Goal: Transaction & Acquisition: Purchase product/service

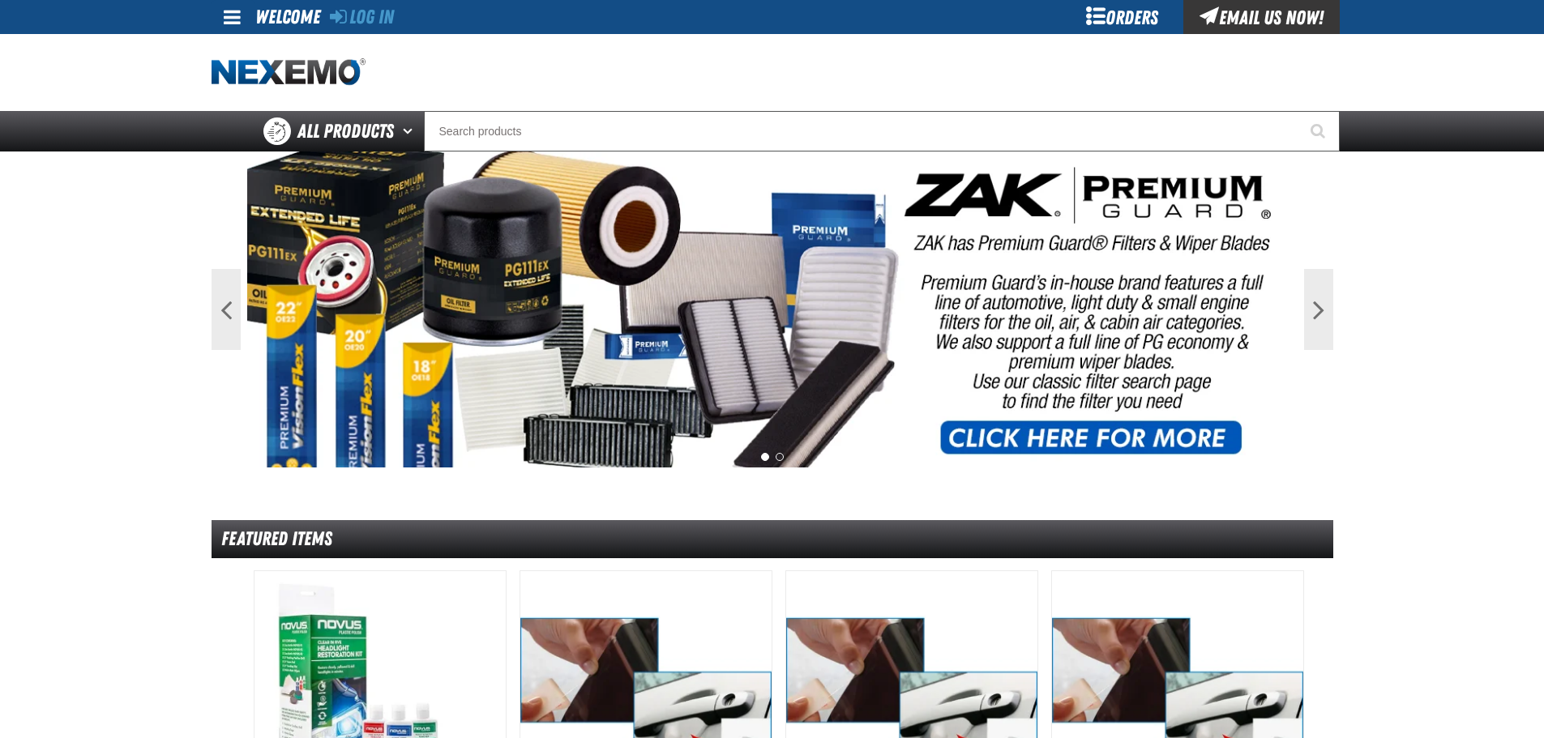
click at [380, 29] on div "Log In" at bounding box center [362, 17] width 64 height 34
click at [380, 27] on link "Log In" at bounding box center [362, 17] width 64 height 23
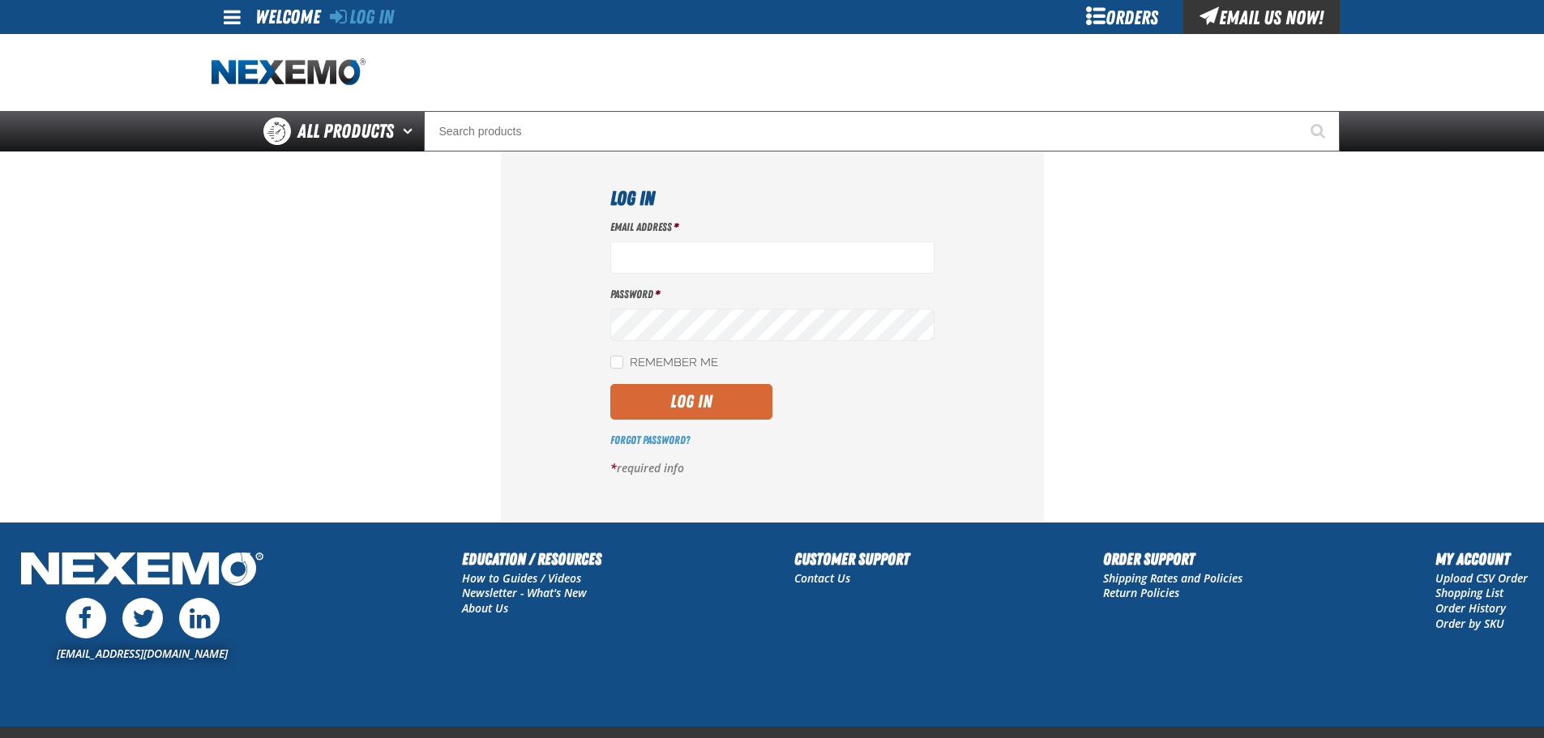
type input "ssnow@vtaig.com"
click at [708, 408] on button "Log In" at bounding box center [691, 402] width 162 height 36
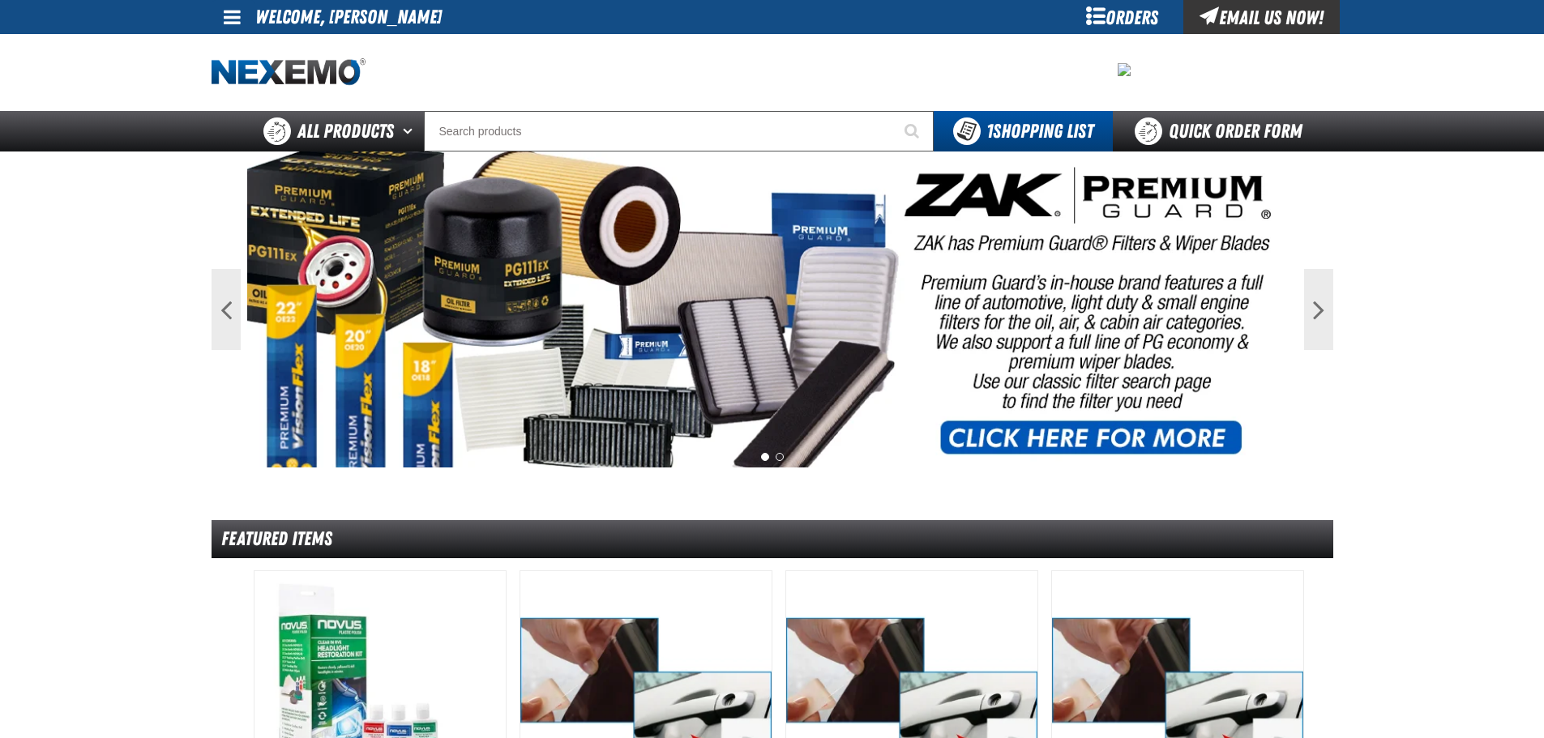
click at [1088, 11] on div "Orders" at bounding box center [1123, 17] width 122 height 34
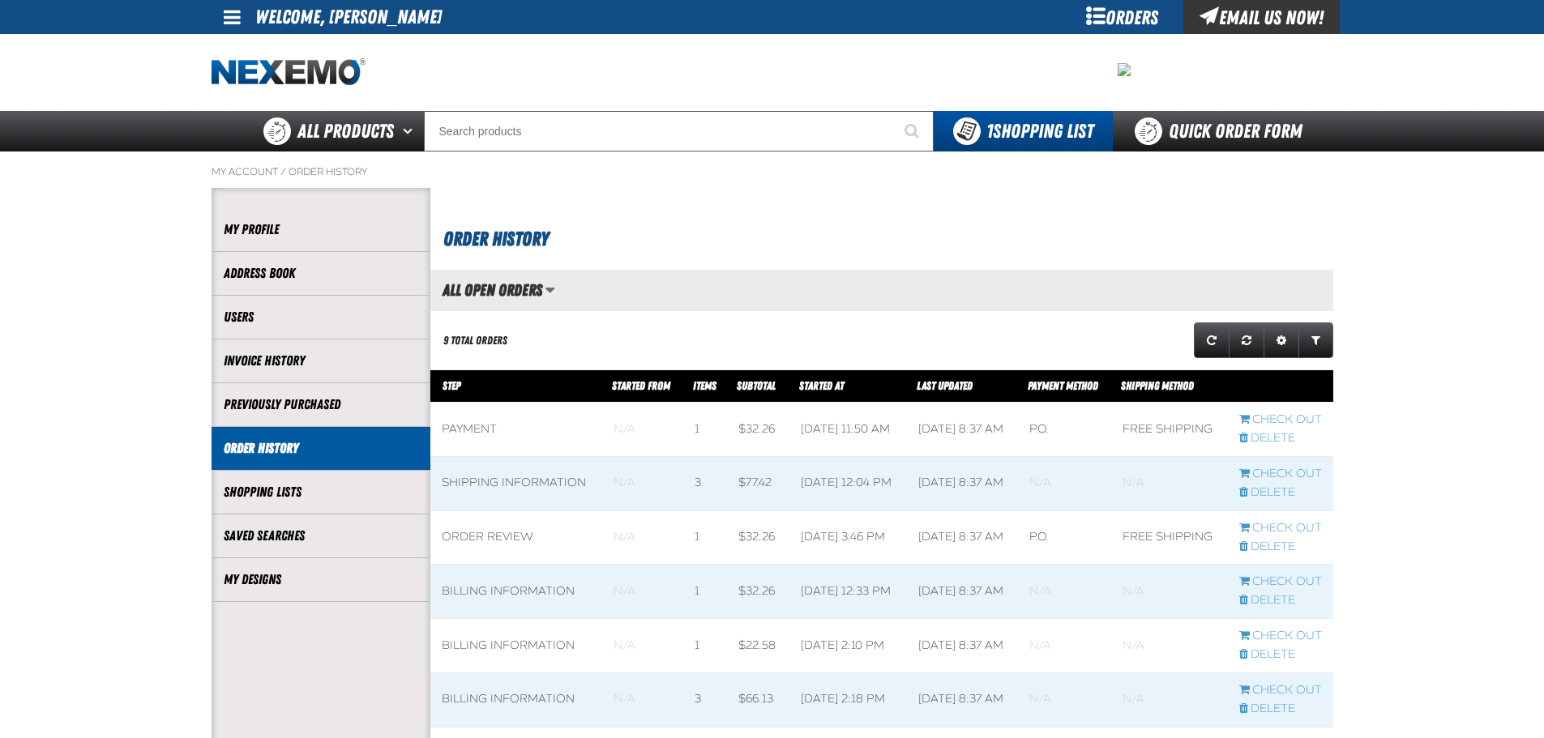
scroll to position [1, 1]
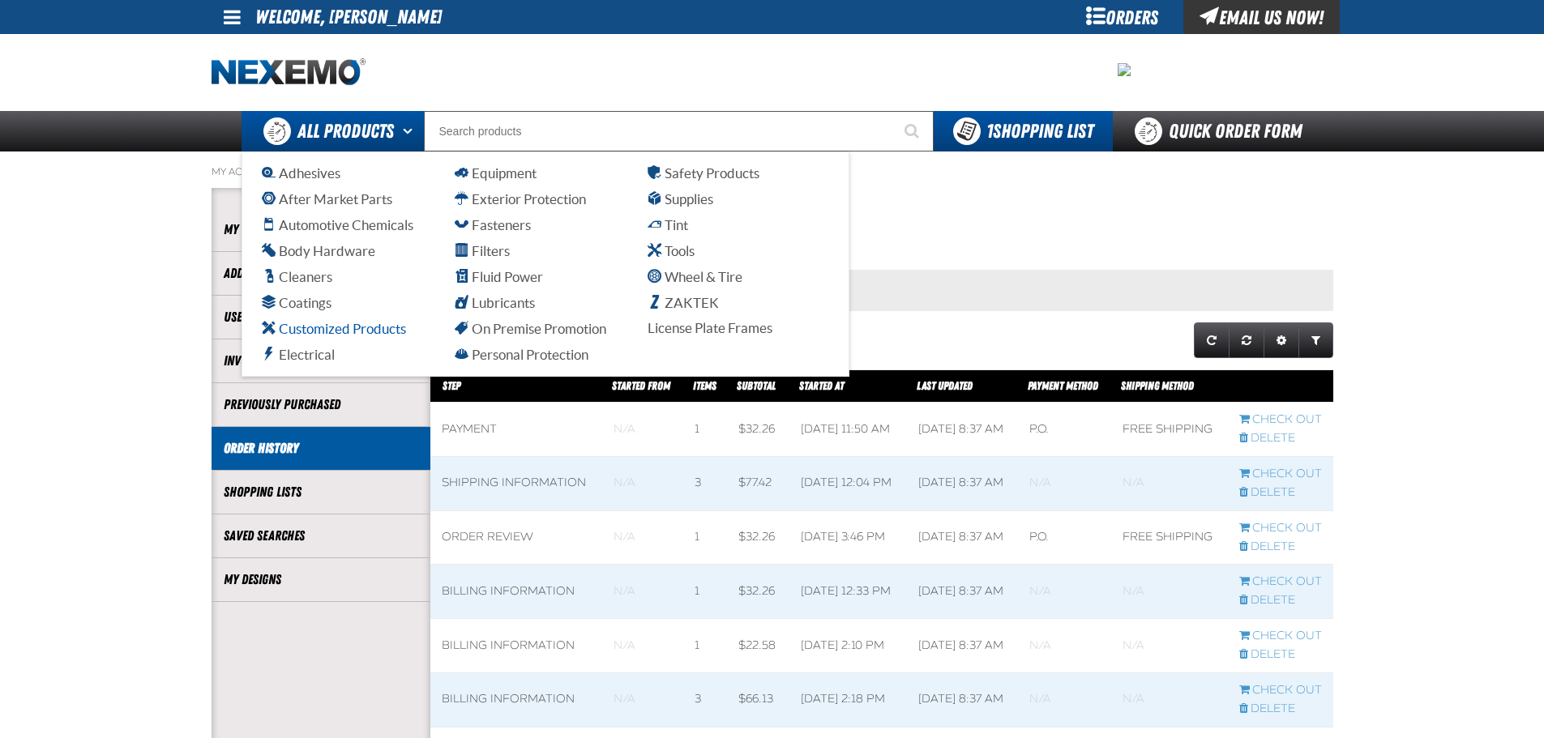
click at [351, 330] on span "Customized Products" at bounding box center [334, 328] width 144 height 15
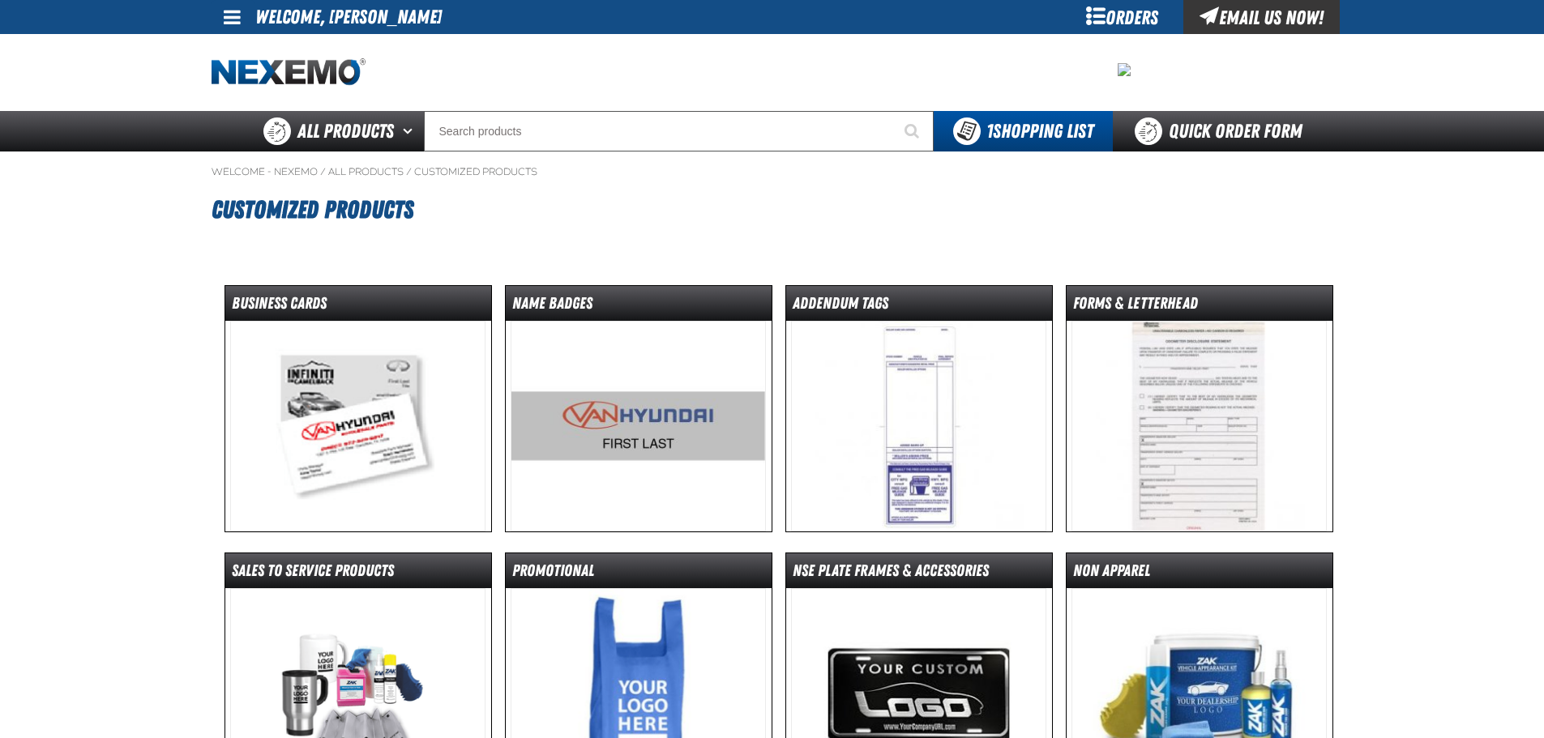
click at [407, 413] on img at bounding box center [357, 426] width 255 height 211
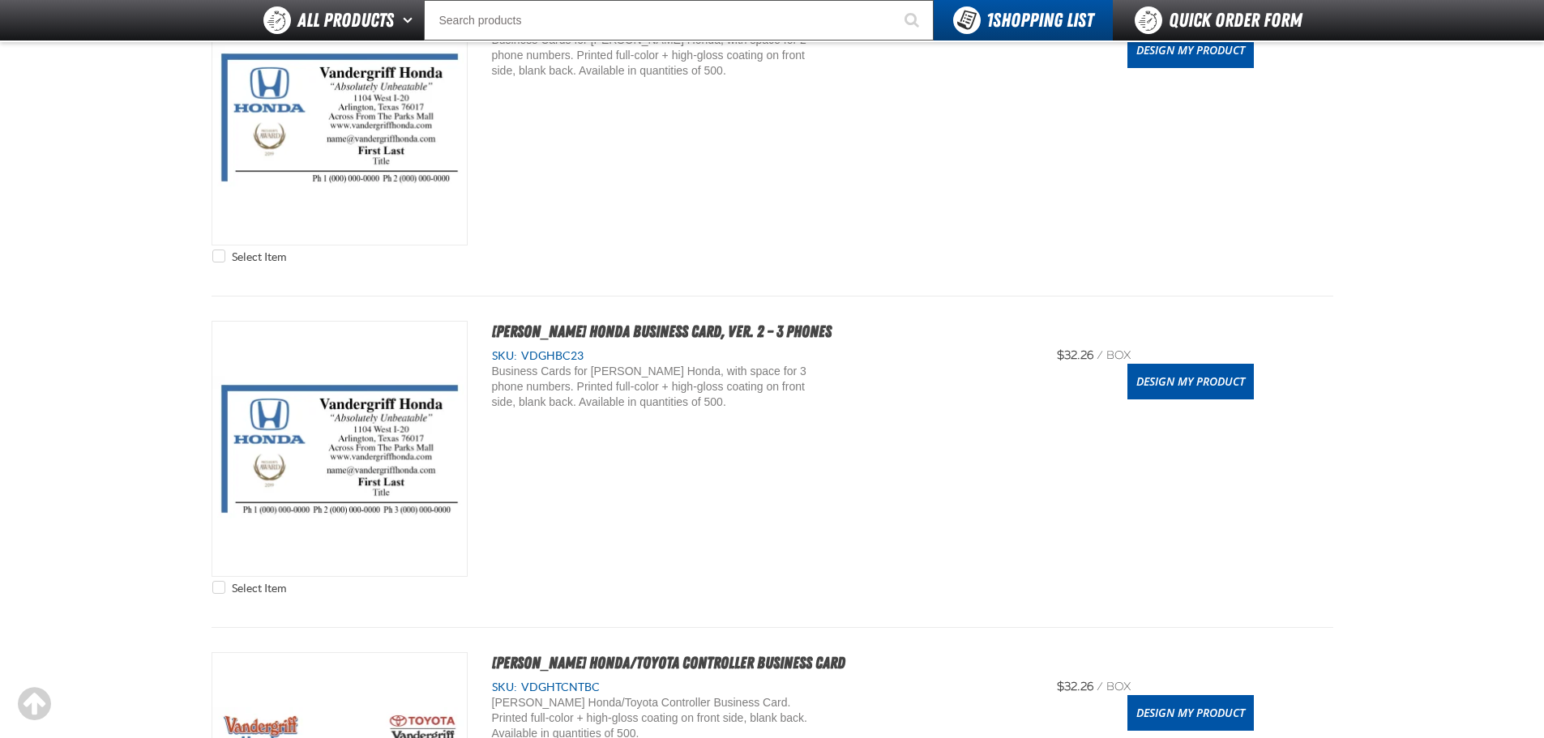
scroll to position [2107, 0]
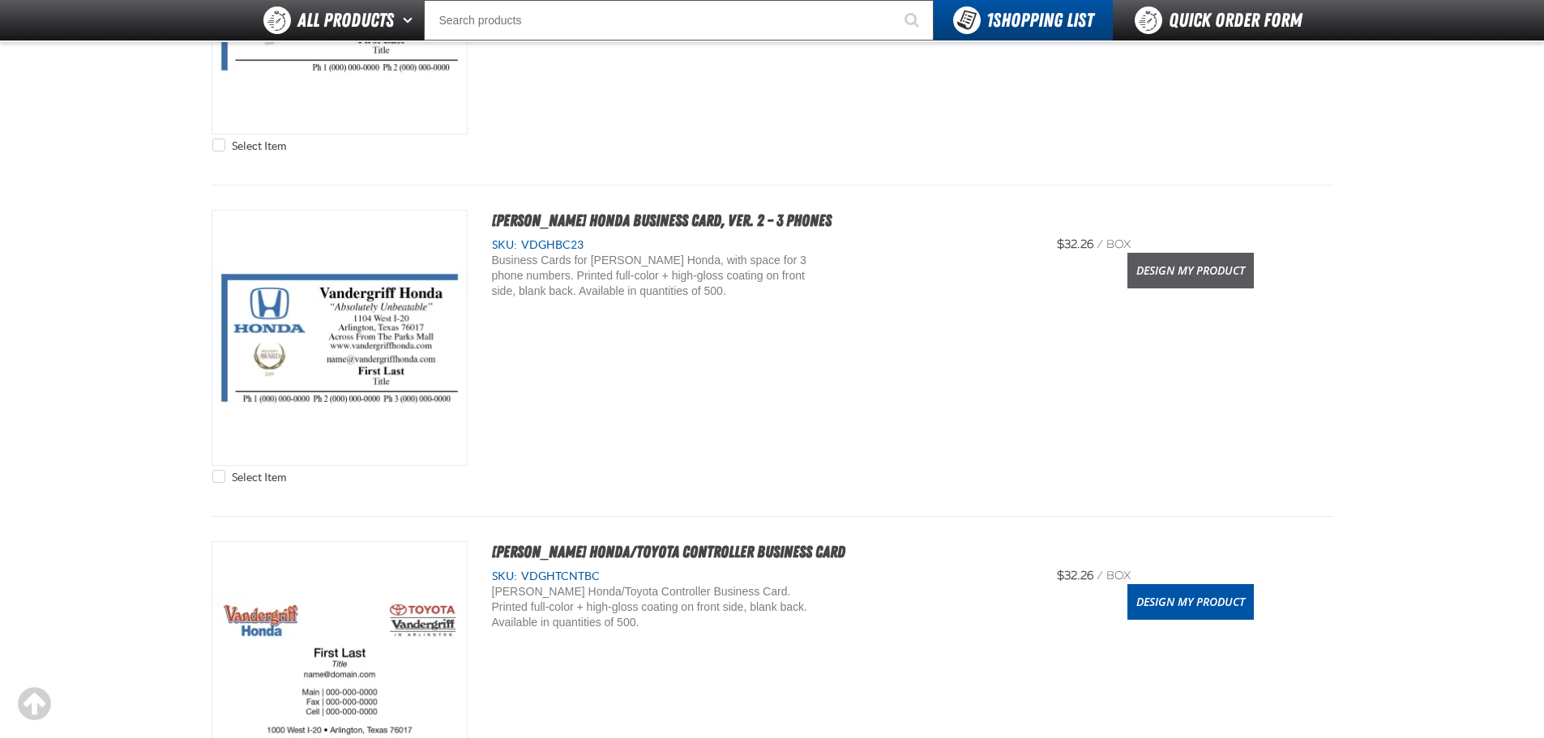
click at [1197, 277] on link "Design My Product" at bounding box center [1190, 271] width 126 height 36
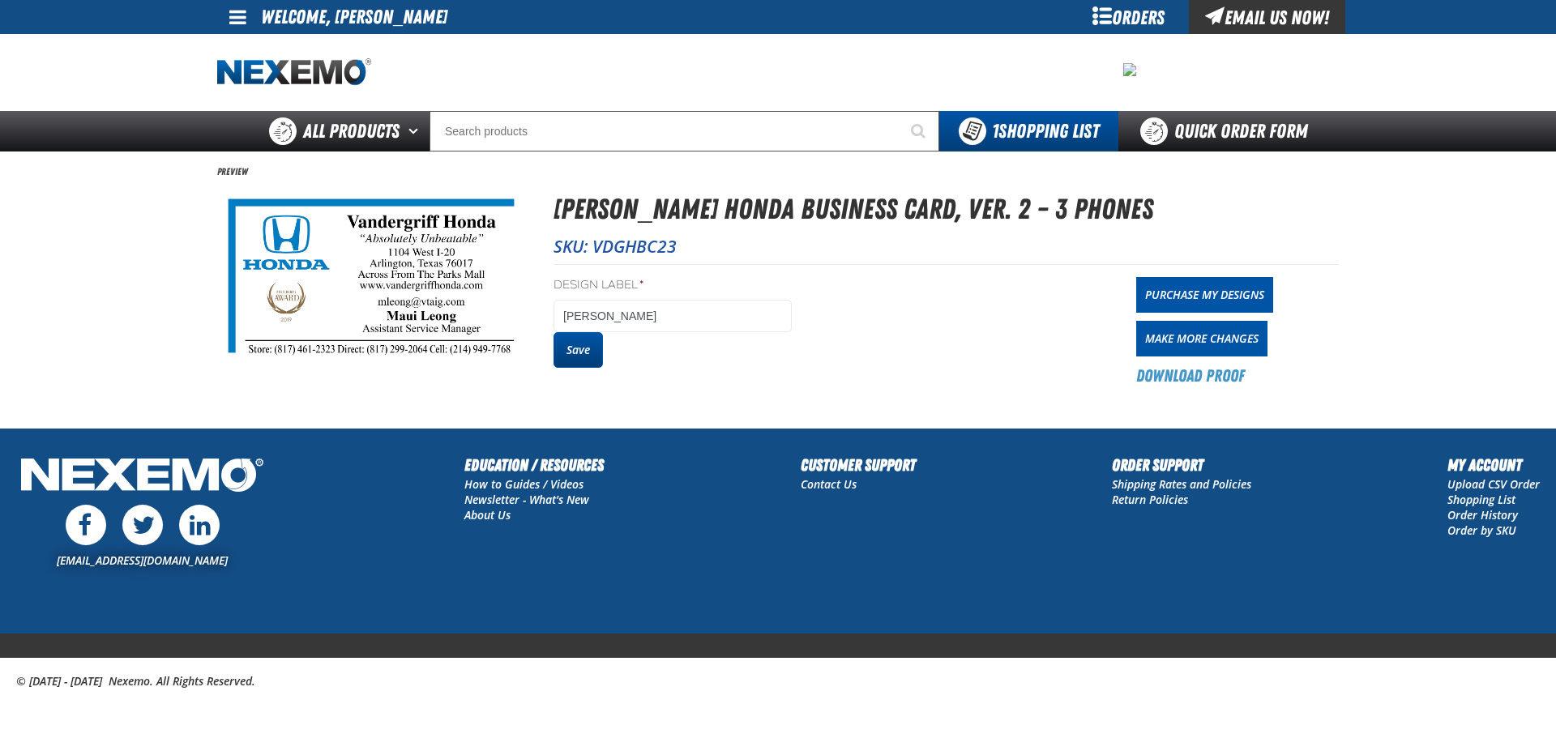
click at [575, 353] on button "Save" at bounding box center [578, 350] width 49 height 36
click at [1159, 2] on div "Orders" at bounding box center [1128, 17] width 122 height 34
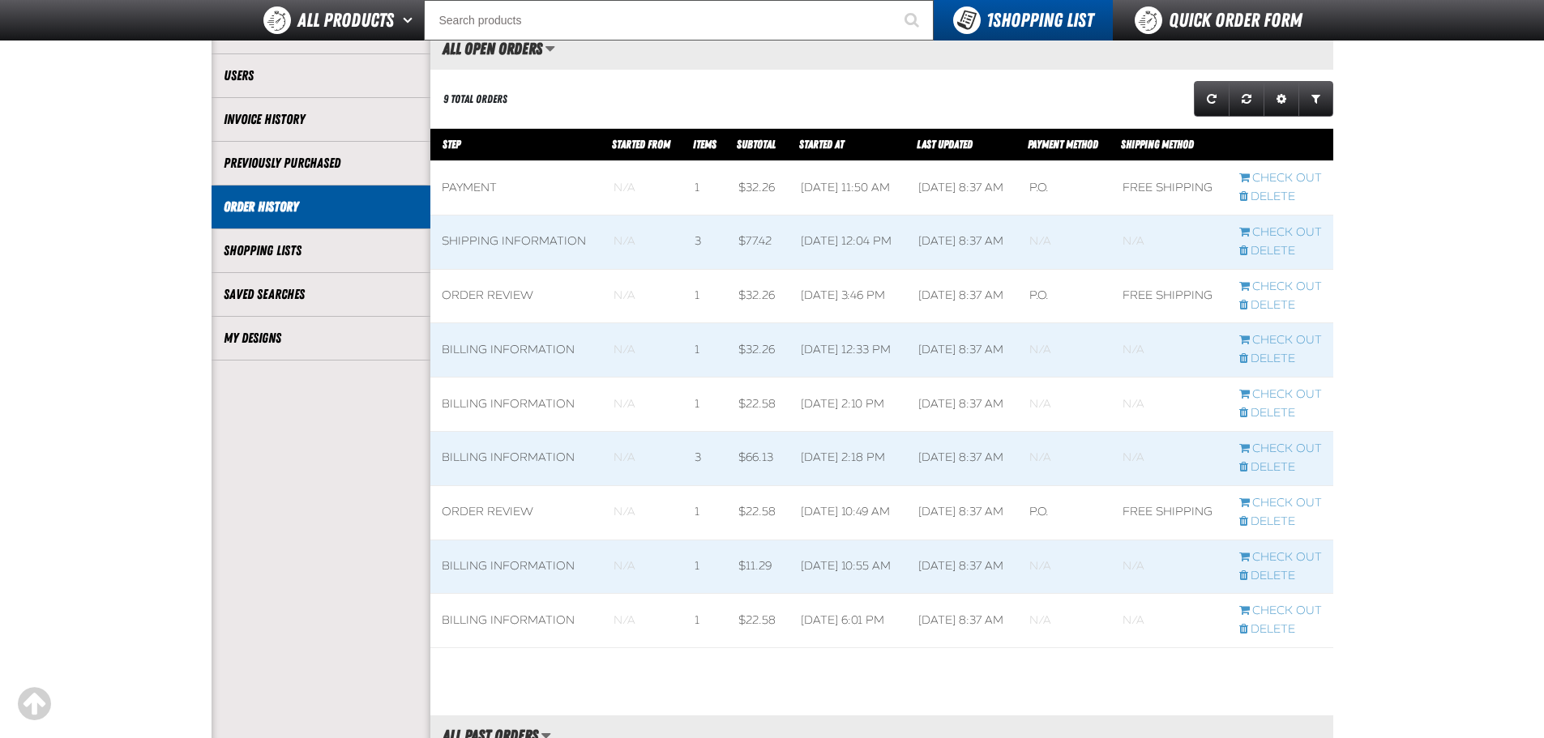
scroll to position [162, 0]
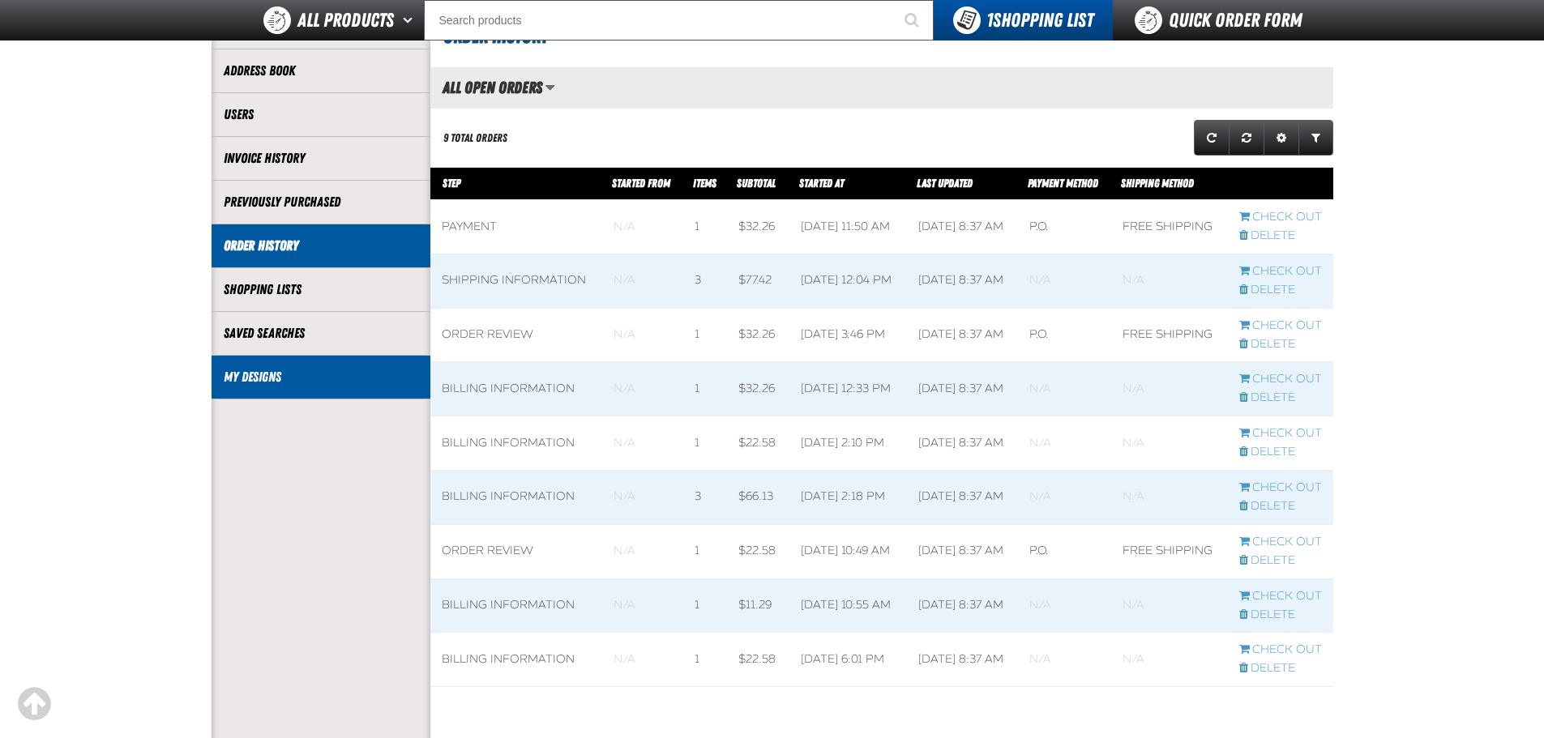
click at [300, 374] on link "My Designs" at bounding box center [321, 377] width 195 height 19
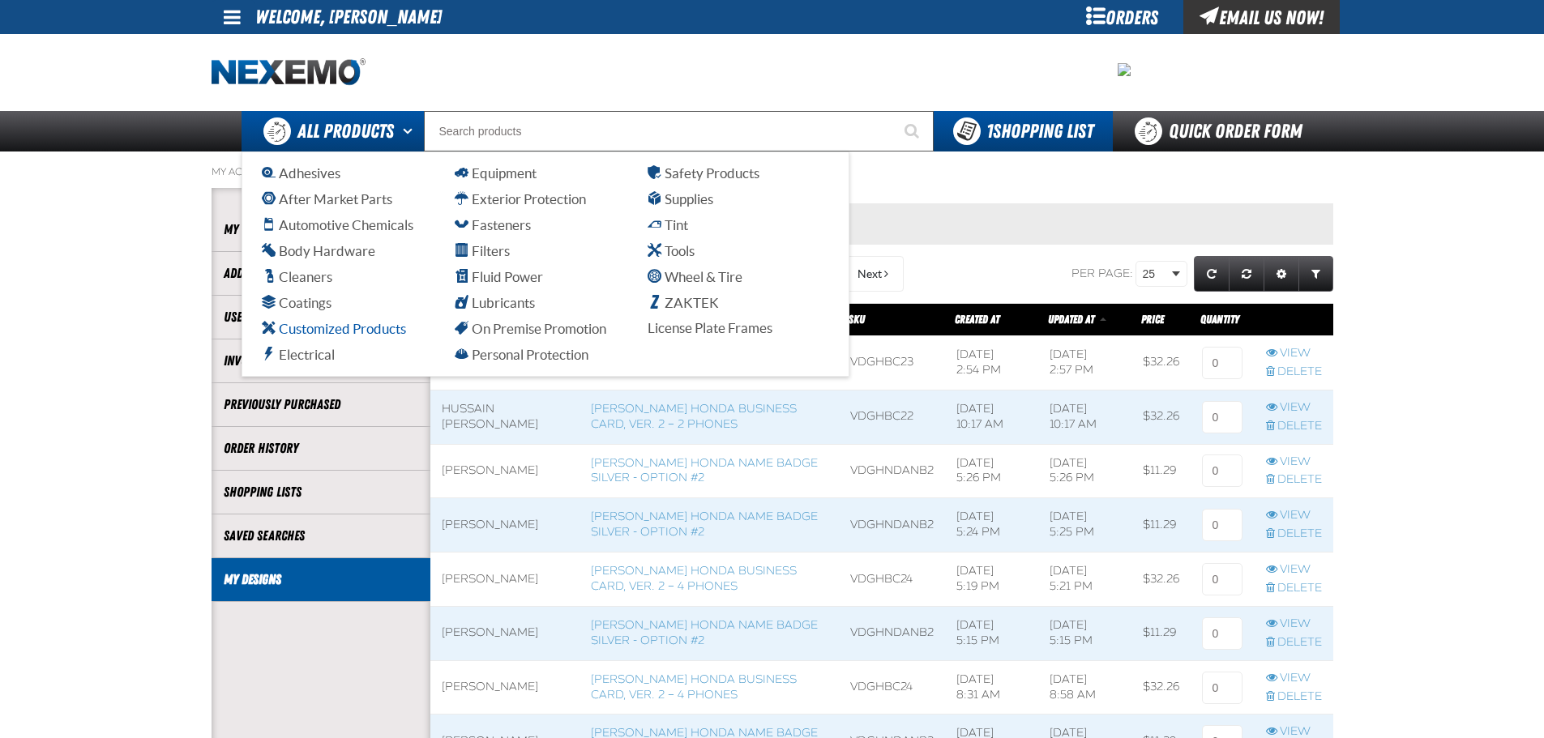
click at [368, 323] on span "Customized Products" at bounding box center [334, 328] width 144 height 15
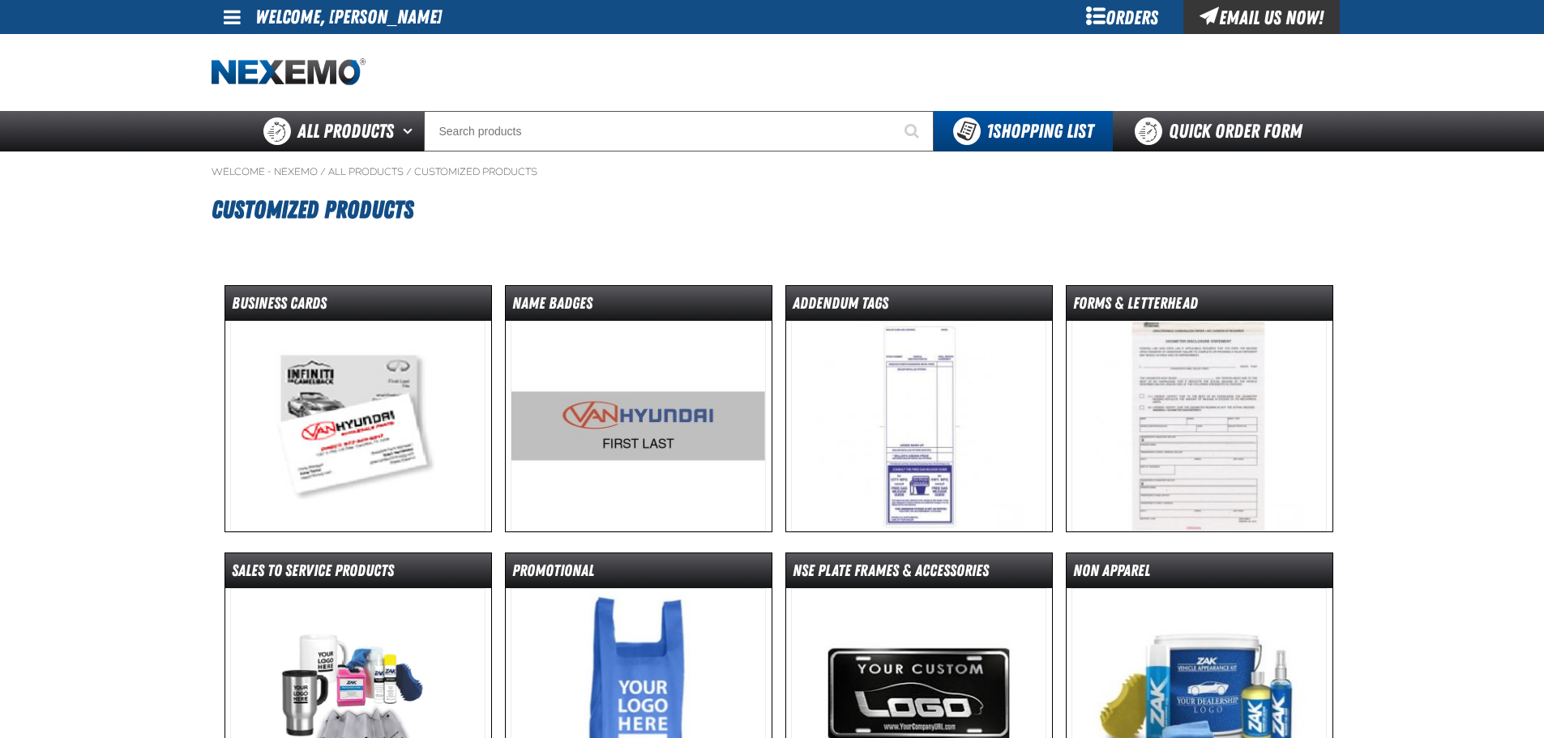
click at [587, 412] on img at bounding box center [638, 426] width 255 height 211
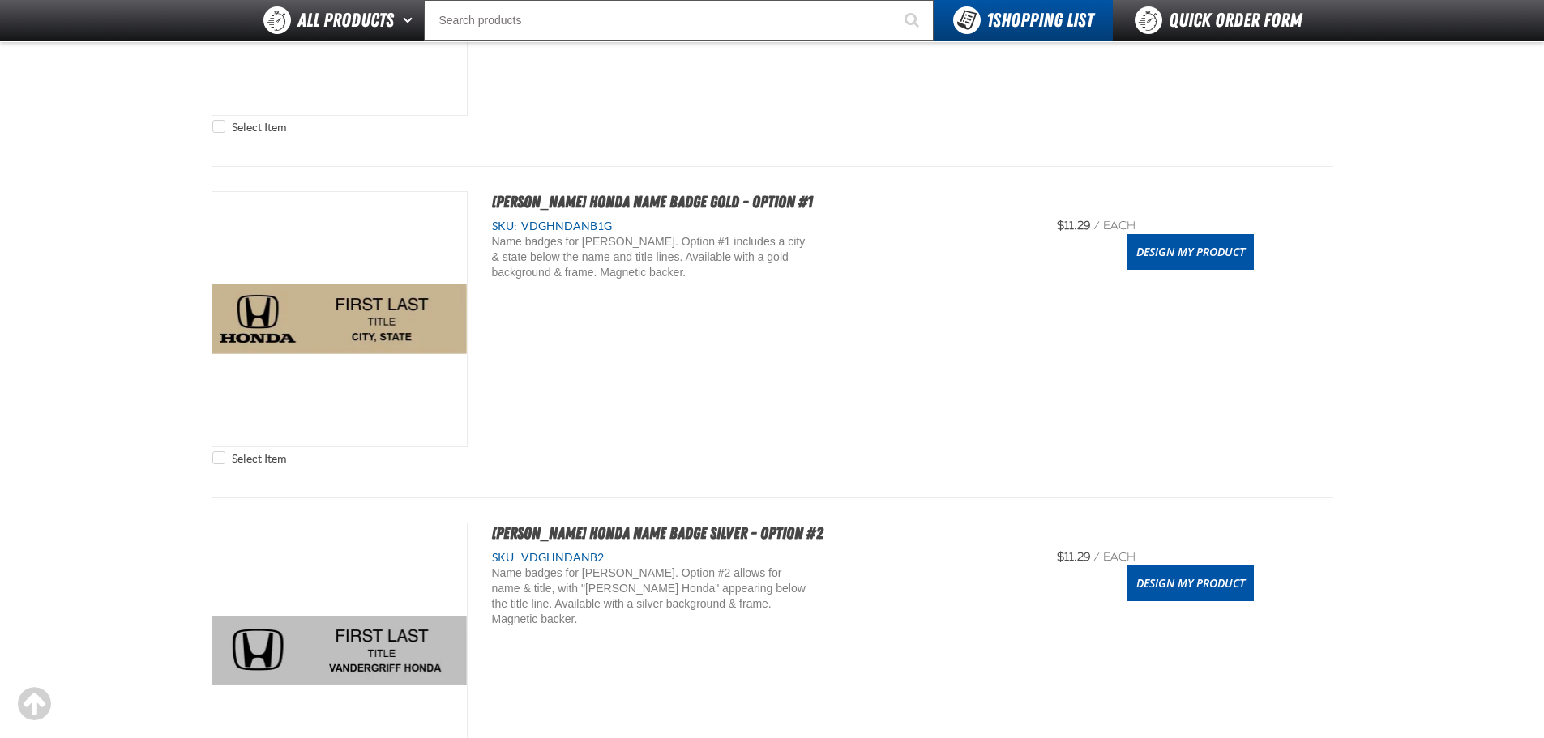
scroll to position [648, 0]
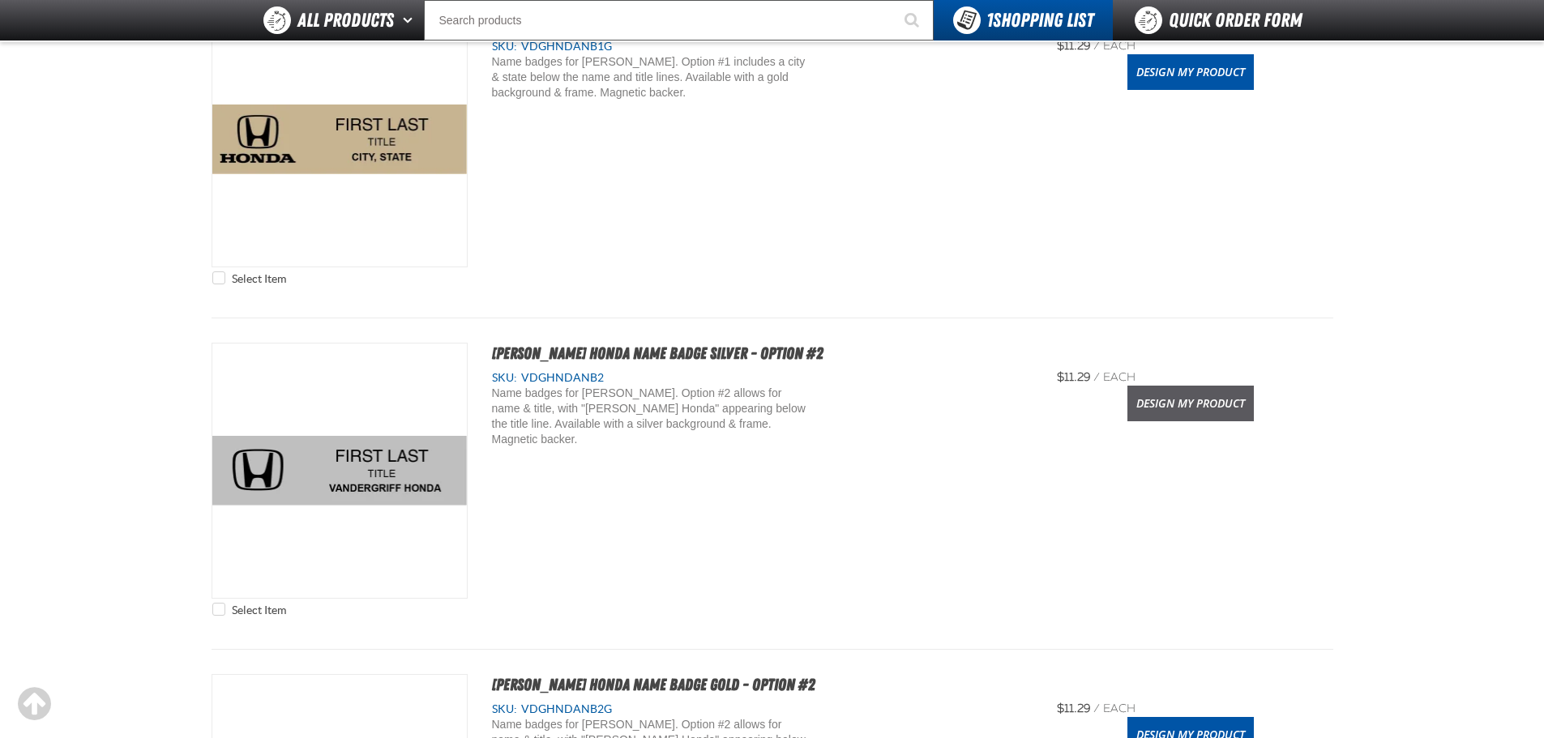
click at [1232, 406] on link "Design My Product" at bounding box center [1190, 404] width 126 height 36
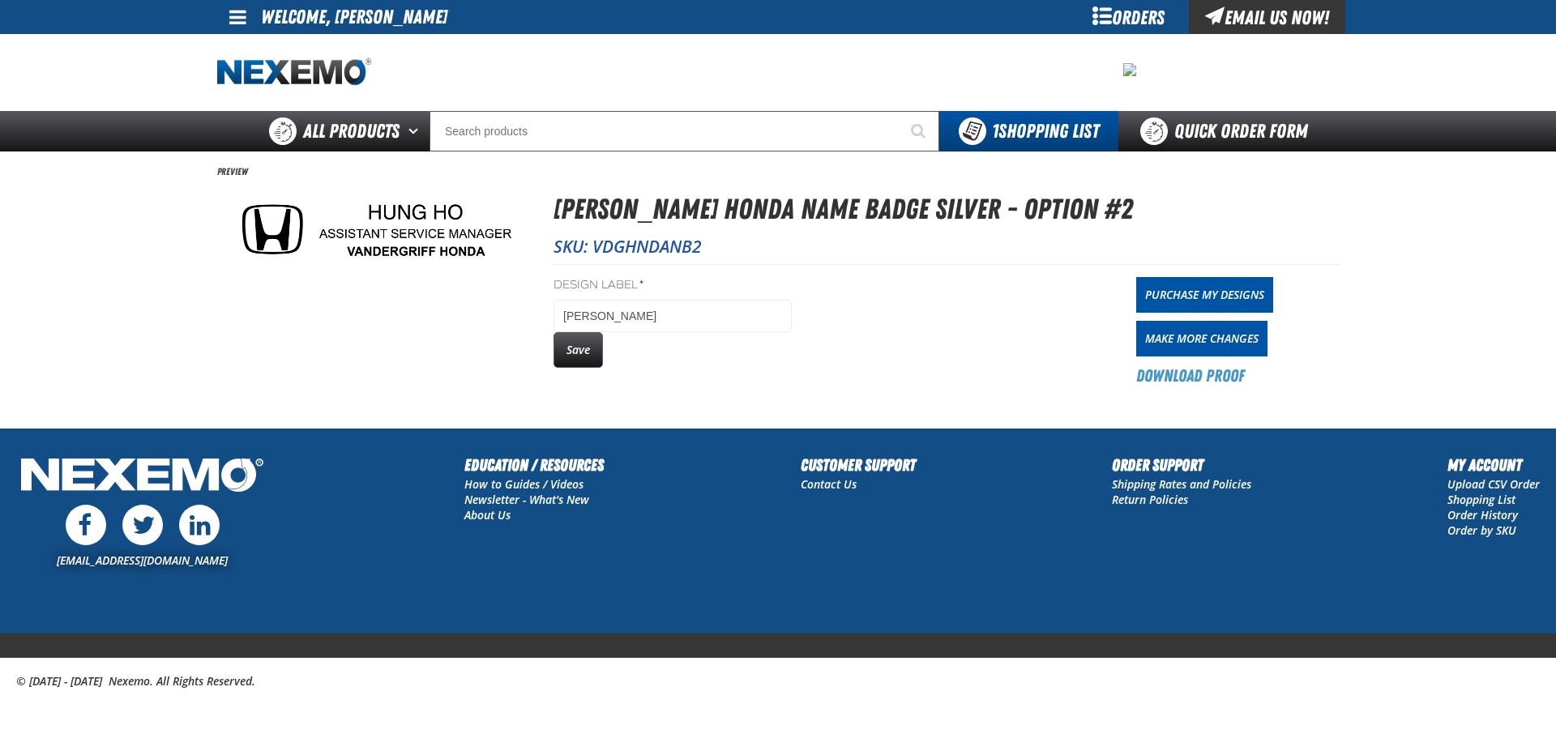
drag, startPoint x: 0, startPoint y: 0, endPoint x: 1105, endPoint y: 22, distance: 1105.7
click at [1105, 22] on div "Orders" at bounding box center [1128, 17] width 122 height 34
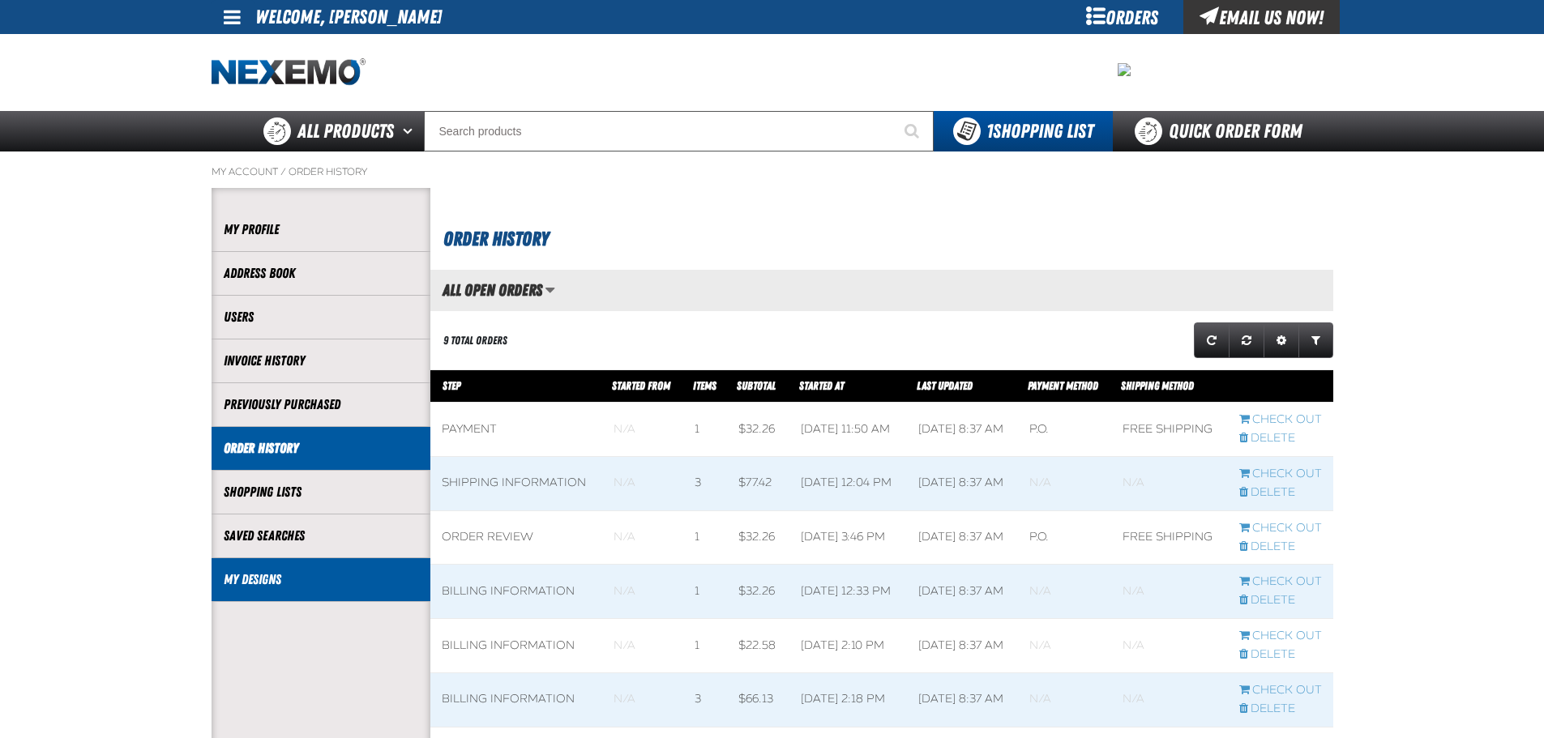
scroll to position [1, 1]
click at [309, 581] on link "My Designs" at bounding box center [321, 580] width 195 height 19
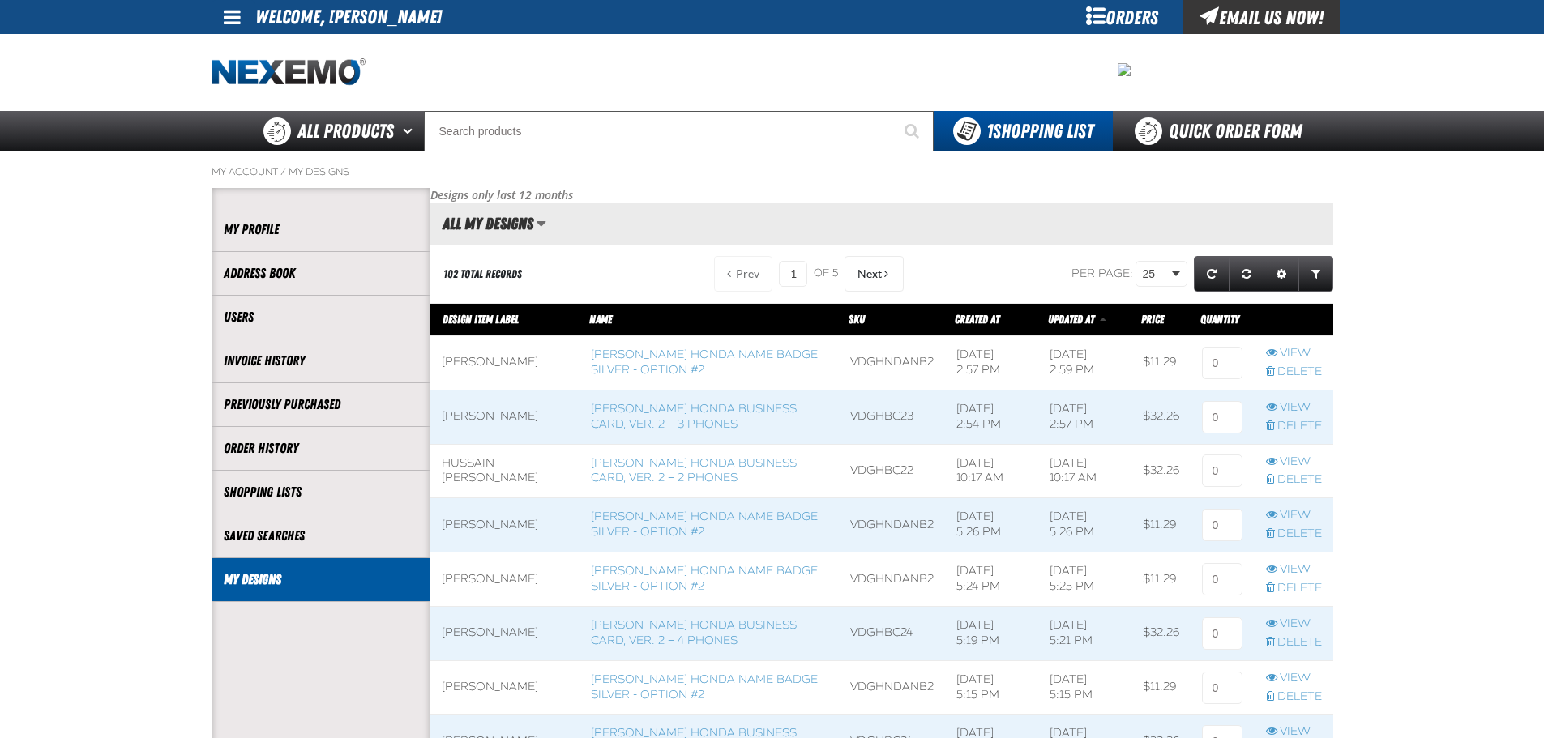
scroll to position [1, 1]
click at [1205, 352] on input at bounding box center [1222, 363] width 41 height 32
type input "2"
click at [1212, 399] on span at bounding box center [1222, 417] width 63 height 53
click at [1214, 407] on input at bounding box center [1222, 417] width 41 height 32
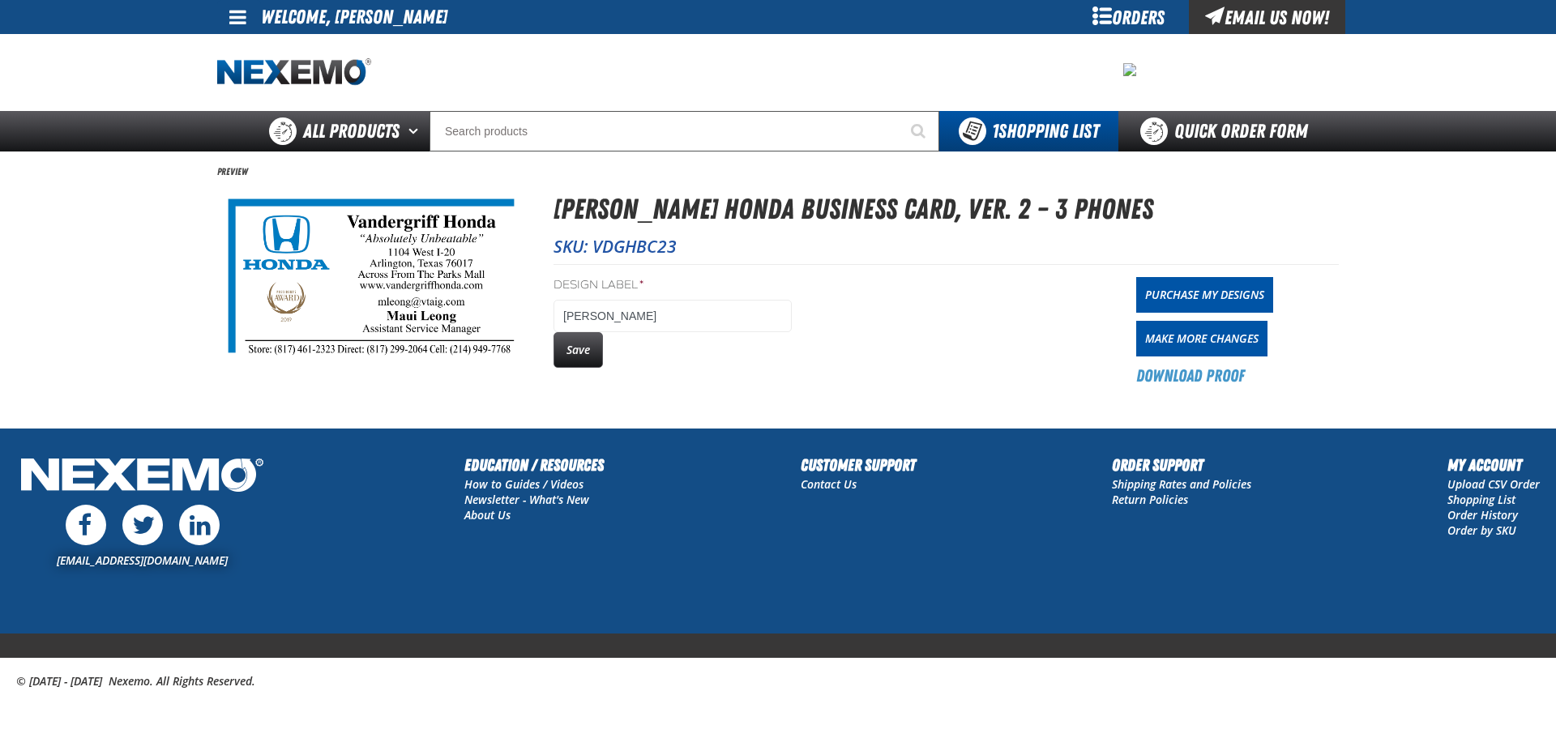
click at [1145, 14] on div "Orders" at bounding box center [1128, 17] width 122 height 34
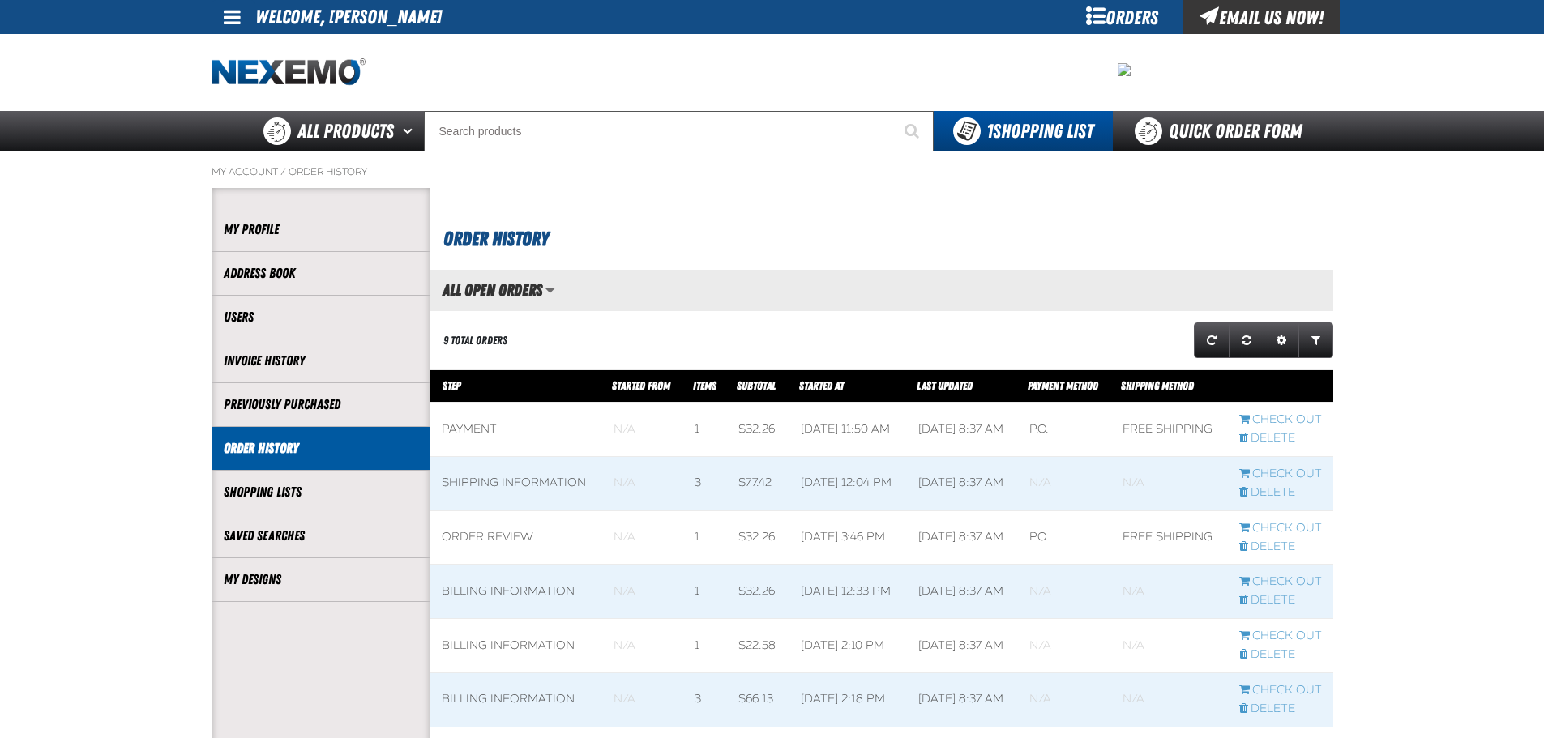
scroll to position [1, 1]
click at [281, 565] on li "My Designs" at bounding box center [321, 580] width 219 height 44
click at [279, 578] on link "My Designs" at bounding box center [321, 580] width 195 height 19
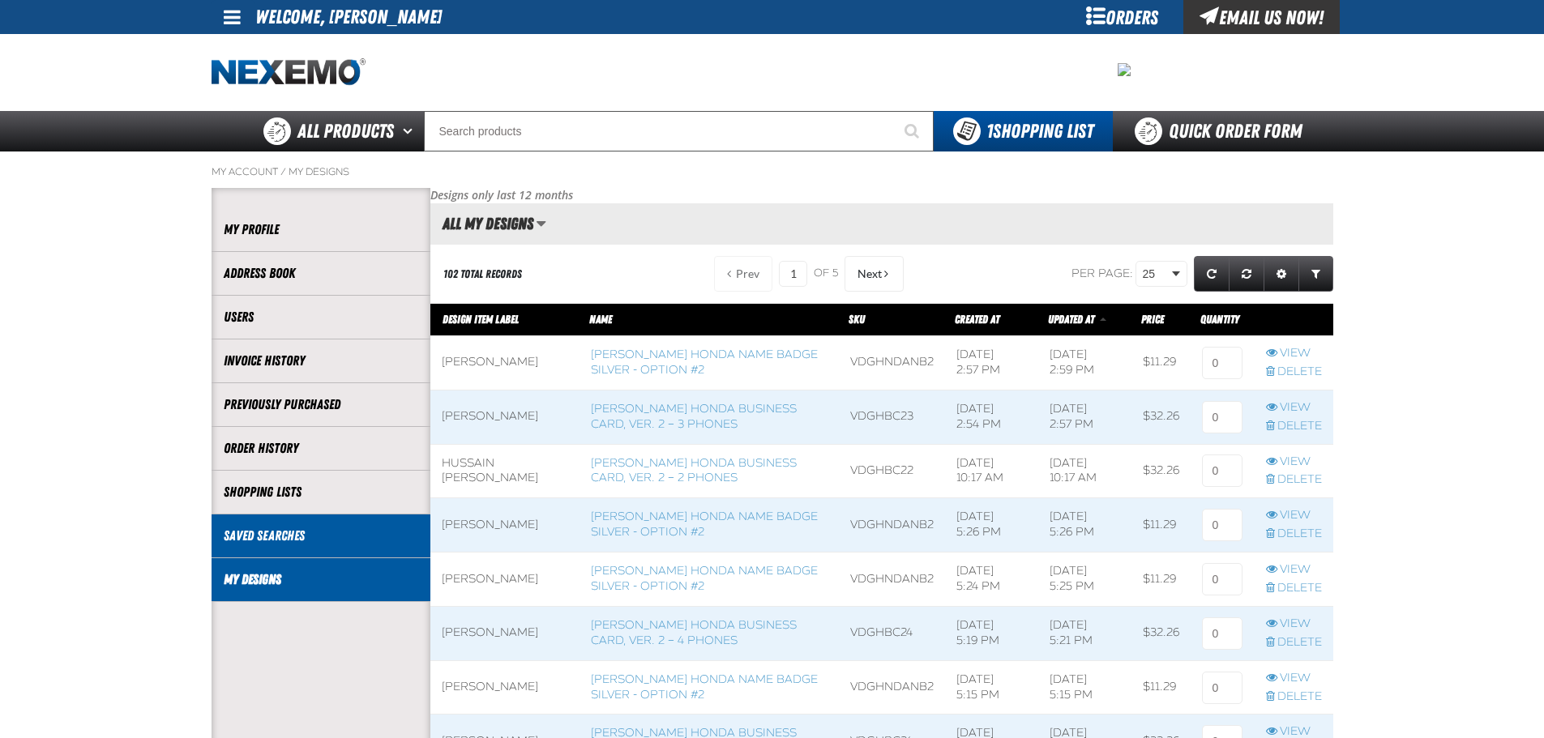
scroll to position [1, 1]
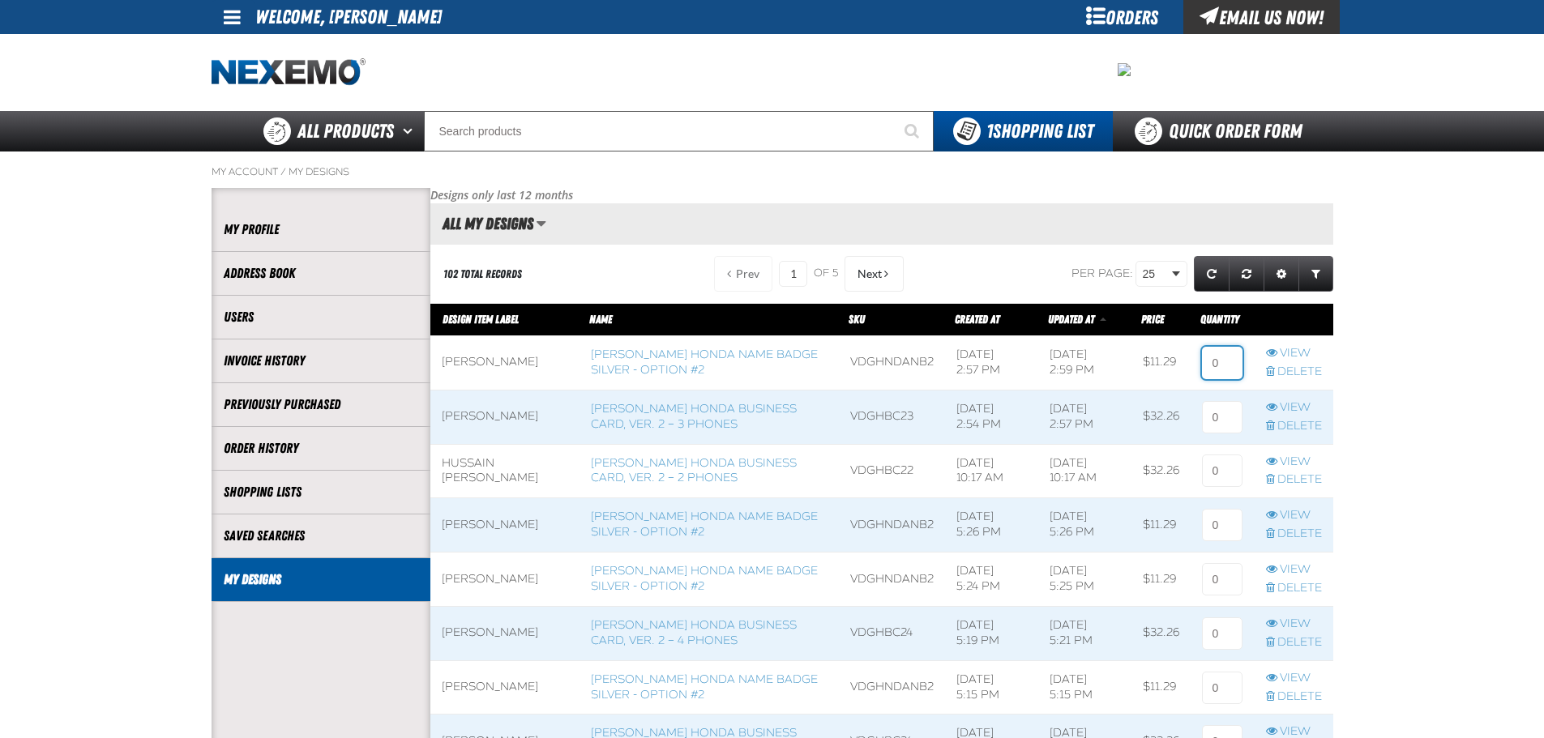
click at [1228, 374] on input at bounding box center [1222, 363] width 41 height 32
type input "2"
click at [1217, 417] on input at bounding box center [1222, 417] width 41 height 32
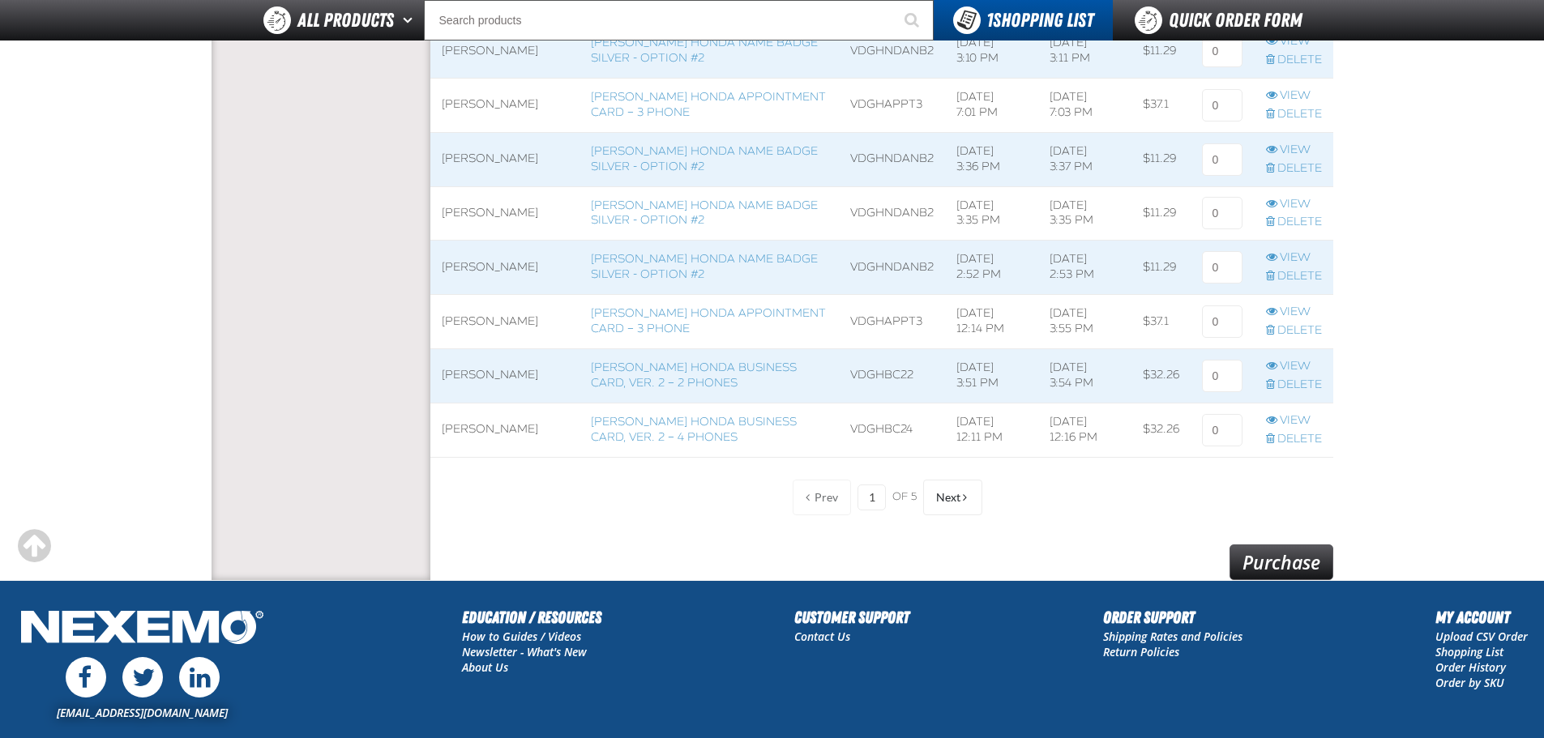
scroll to position [1344, 0]
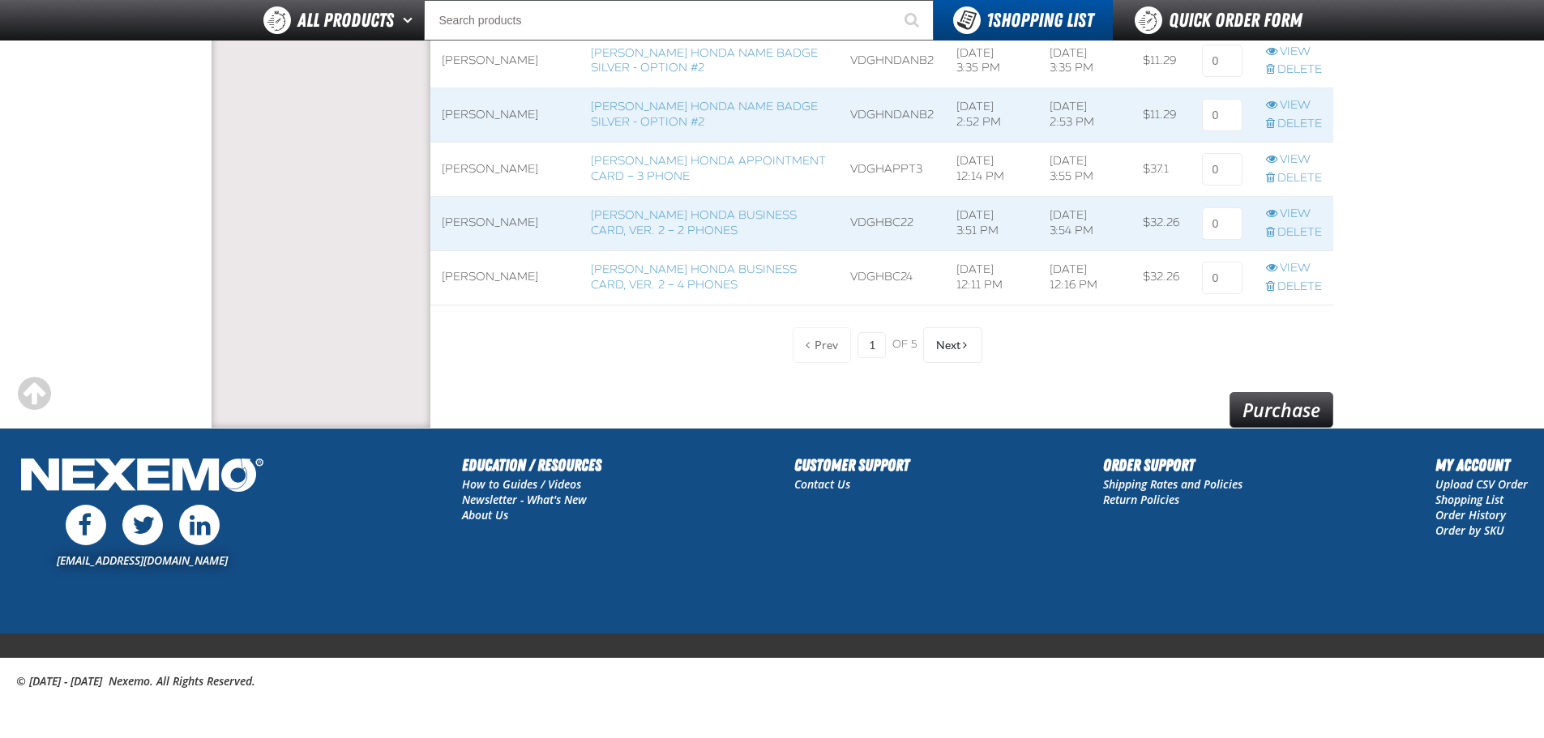
type input "1"
click at [1263, 408] on link "Purchase" at bounding box center [1281, 410] width 104 height 36
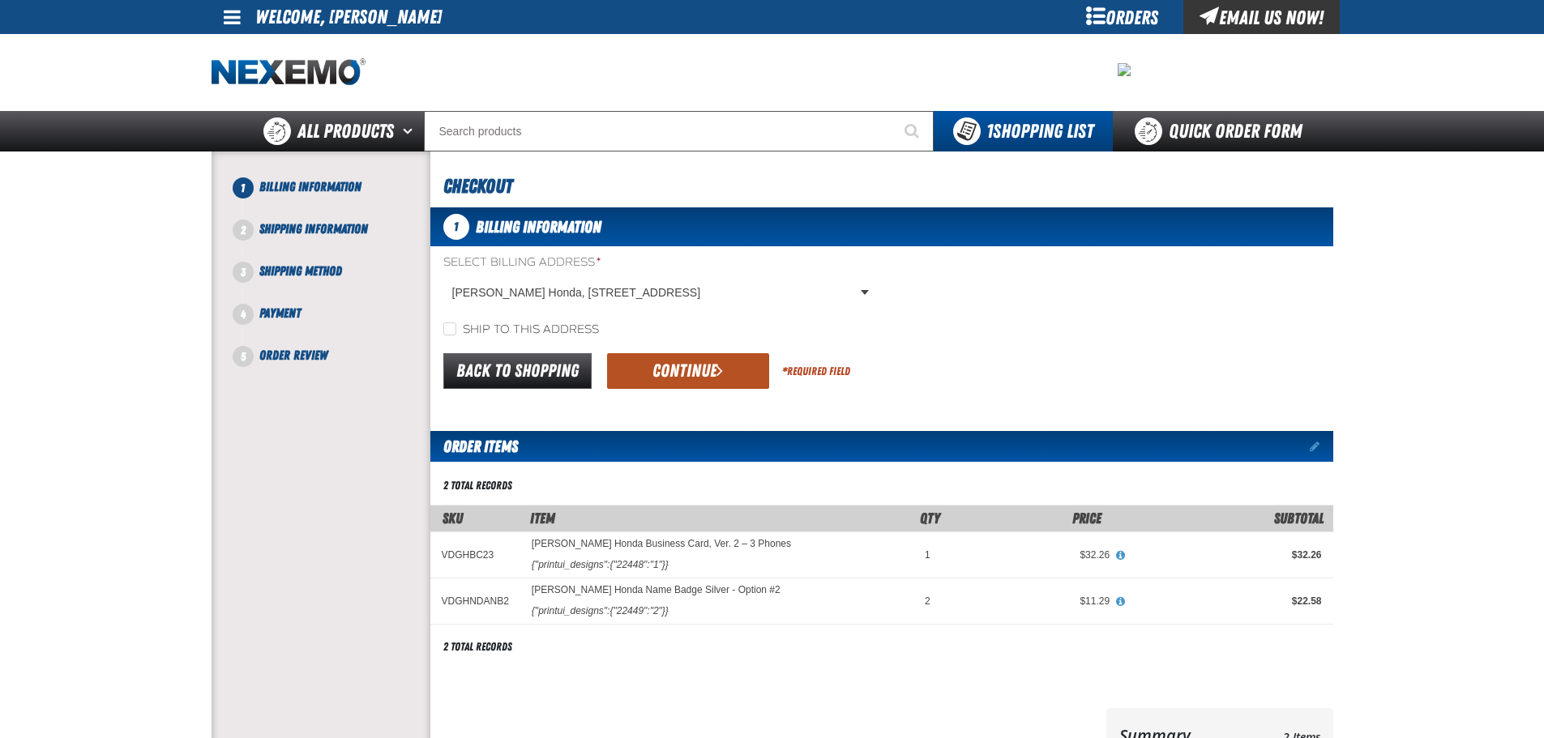
click at [702, 374] on button "Continue" at bounding box center [688, 371] width 162 height 36
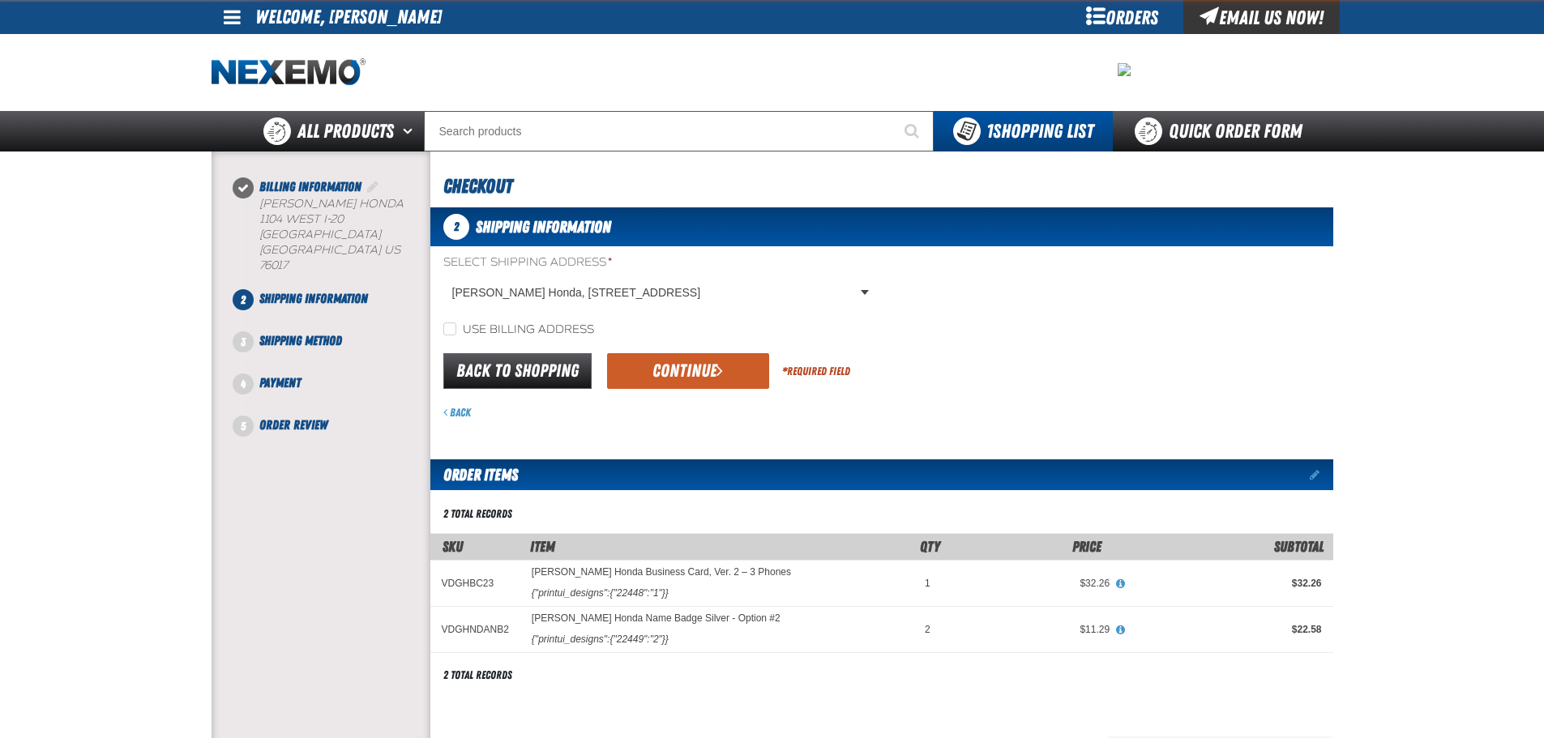
click at [702, 374] on button "Continue" at bounding box center [688, 371] width 162 height 36
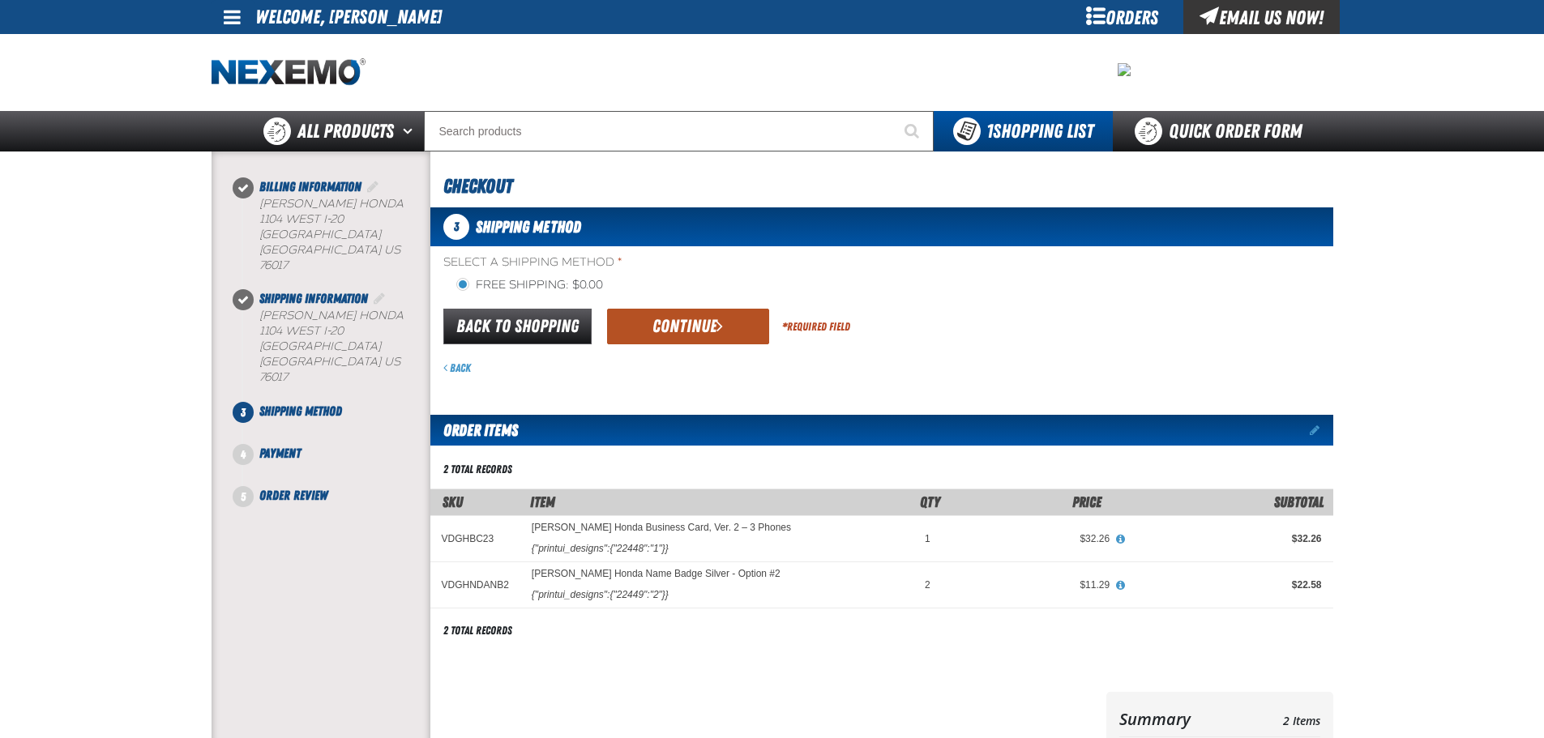
click at [698, 321] on button "Continue" at bounding box center [688, 327] width 162 height 36
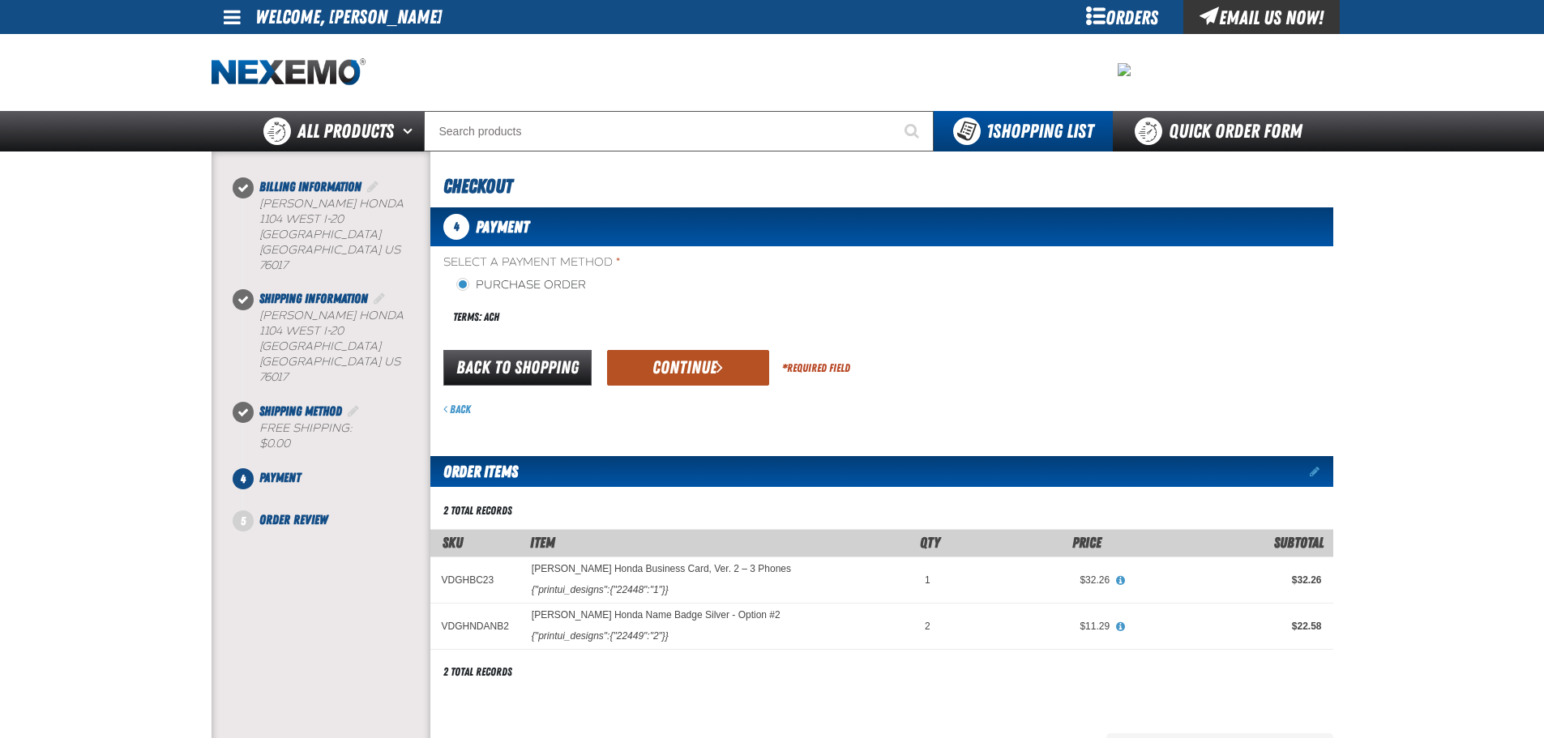
click at [691, 366] on button "Continue" at bounding box center [688, 368] width 162 height 36
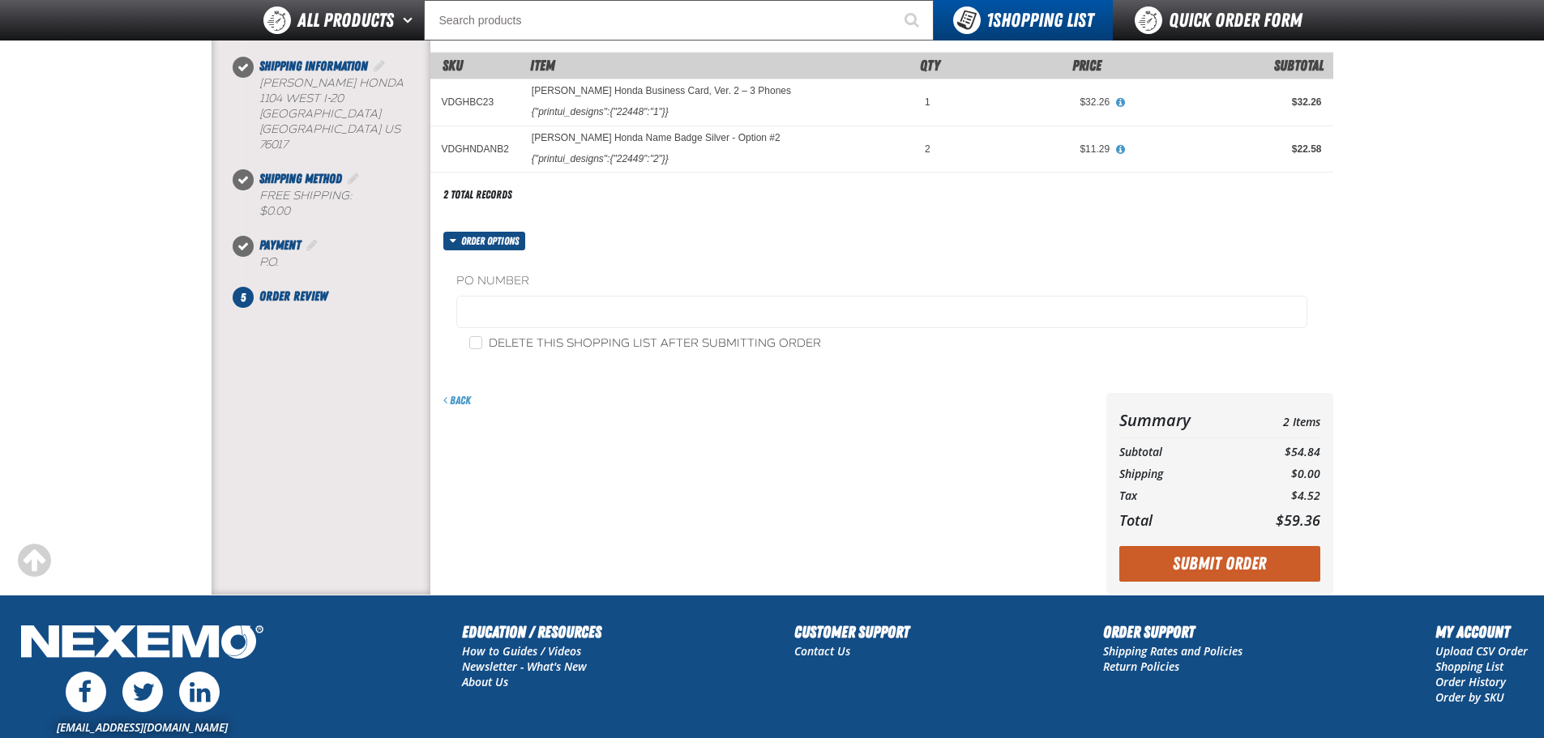
scroll to position [359, 0]
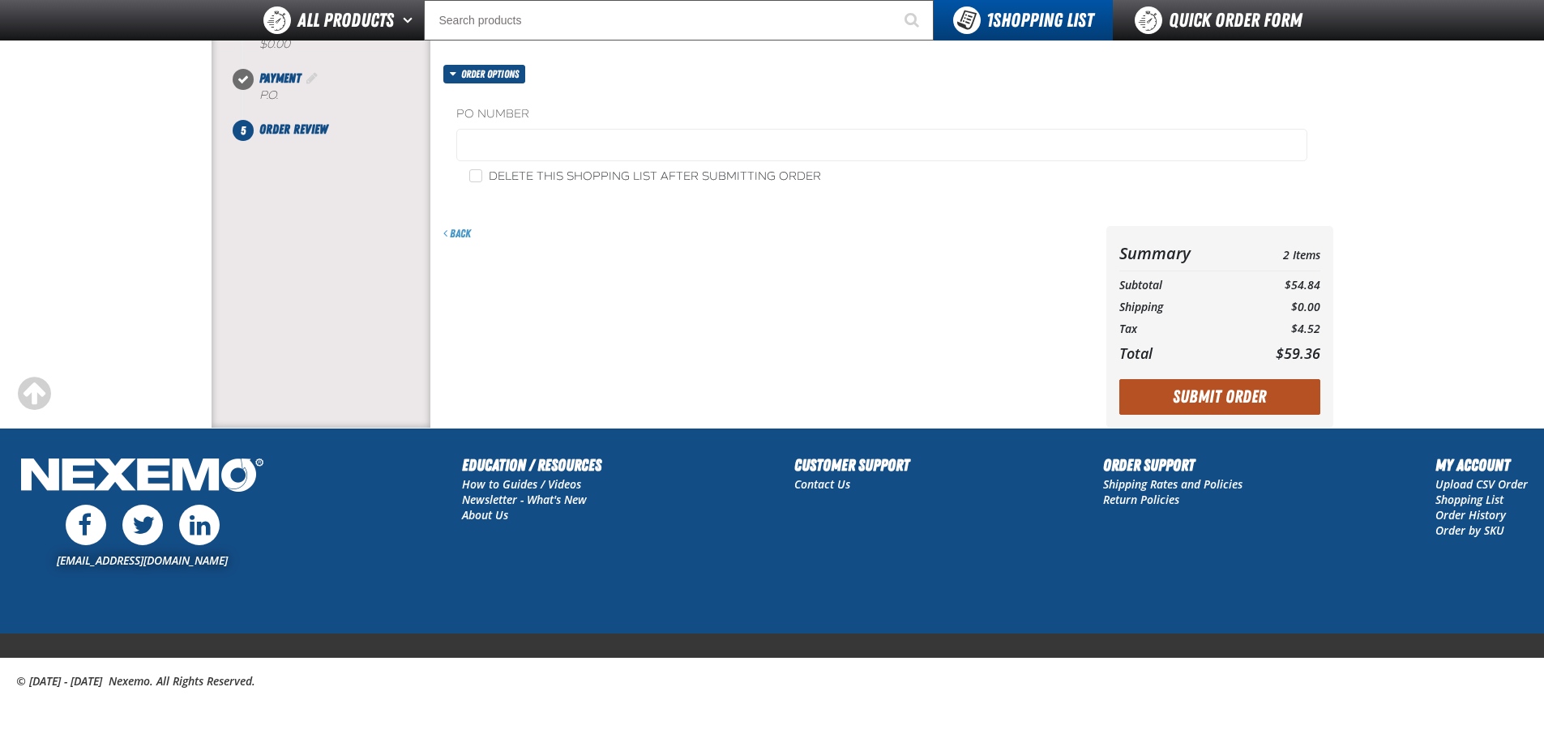
click at [1204, 410] on button "Submit Order" at bounding box center [1219, 397] width 201 height 36
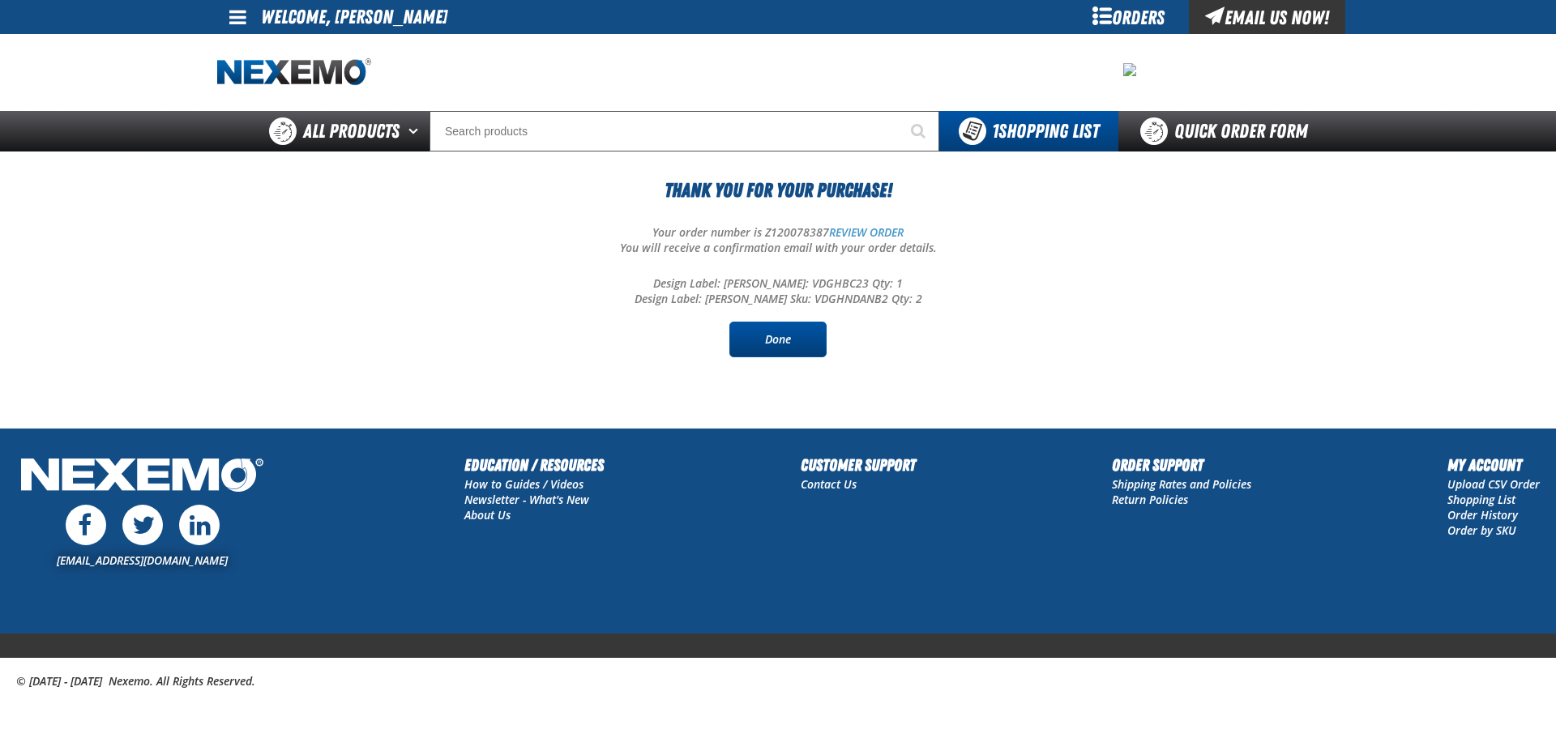
click at [792, 353] on link "Done" at bounding box center [777, 340] width 97 height 36
